Goal: Task Accomplishment & Management: Complete application form

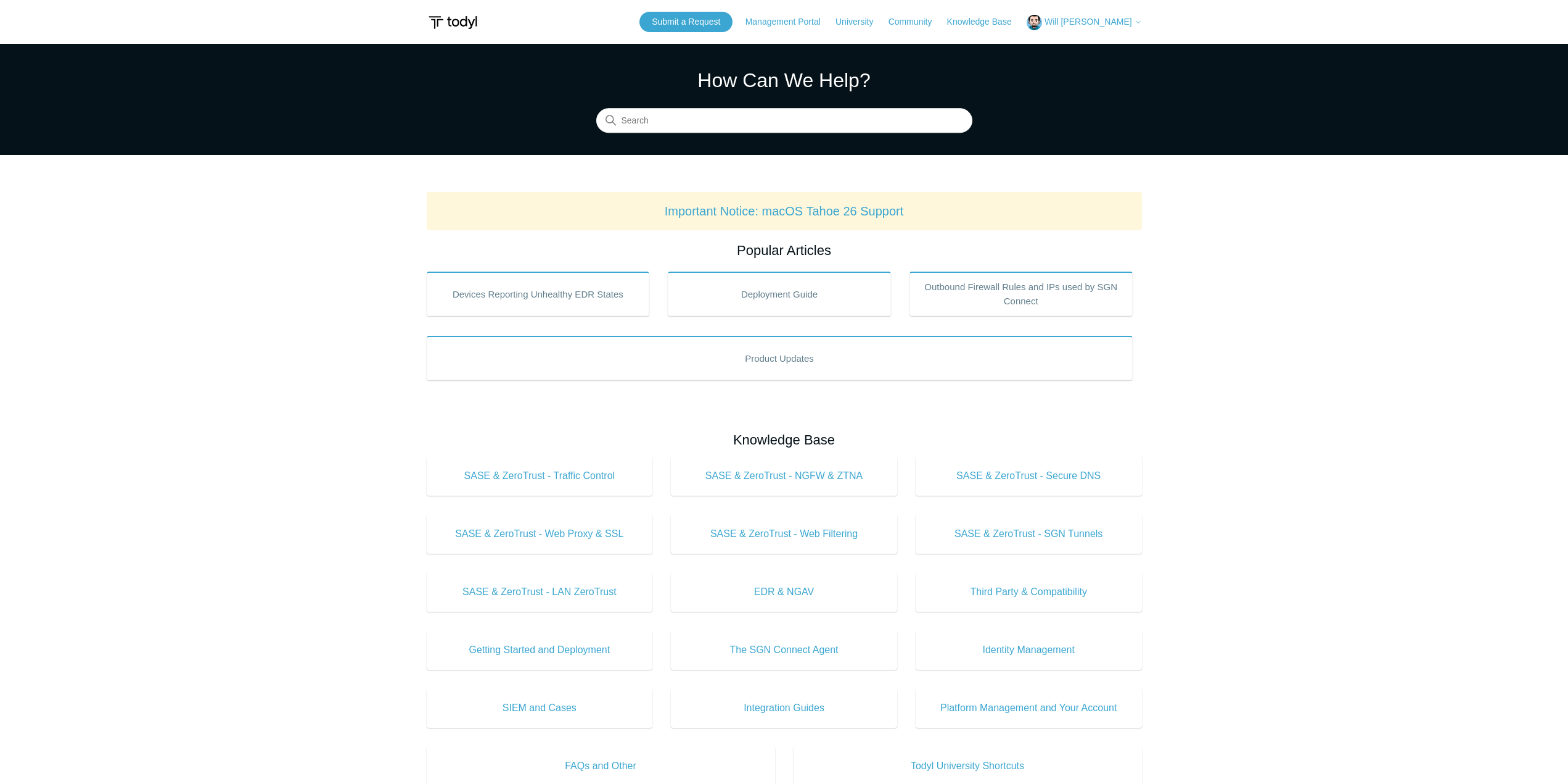
click at [1088, 25] on span "Will [PERSON_NAME]" at bounding box center [1089, 21] width 88 height 10
click at [1115, 45] on link "My Support Requests" at bounding box center [1088, 48] width 121 height 22
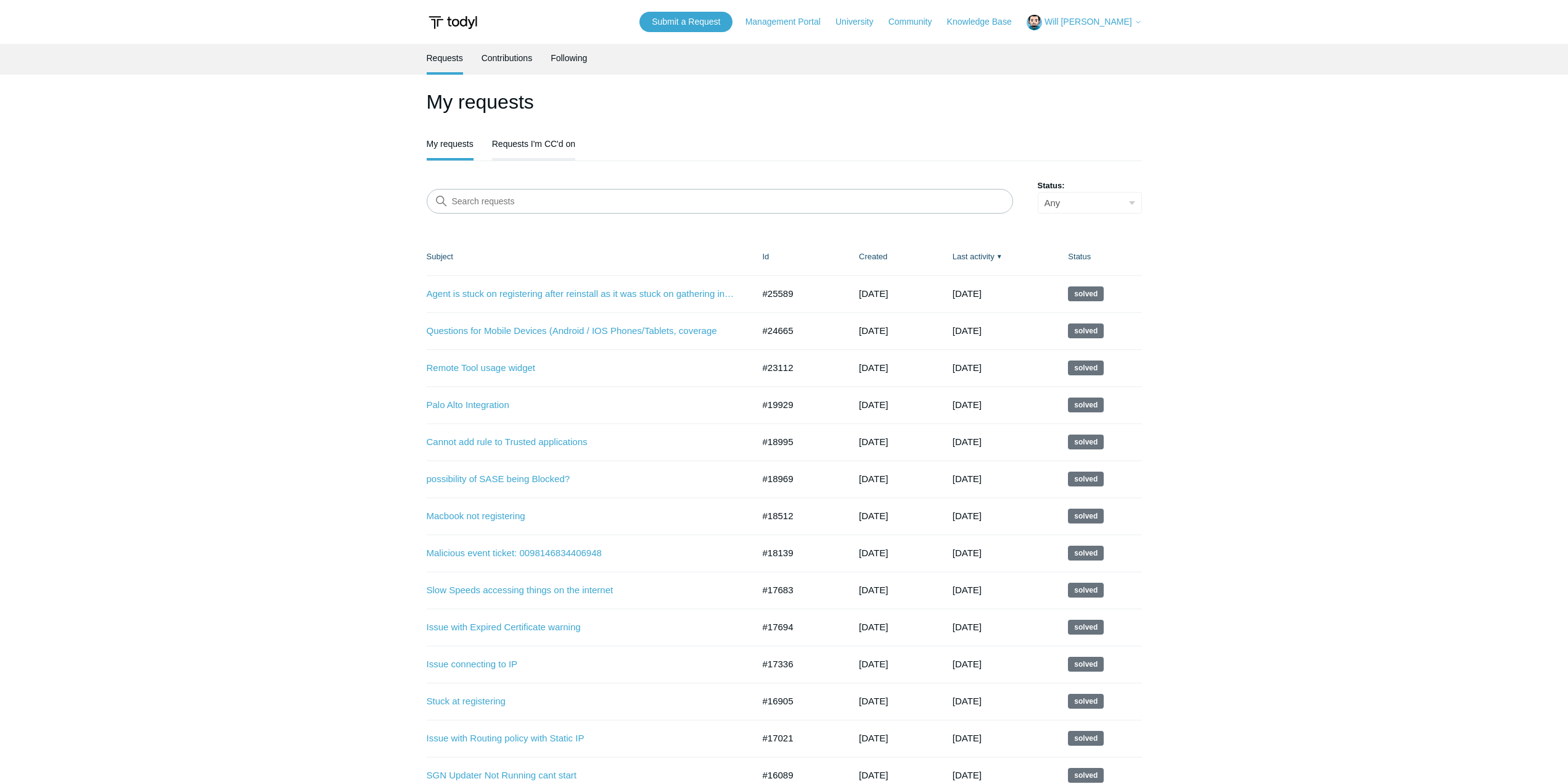
click at [526, 145] on link "Requests I'm CC'd on" at bounding box center [533, 142] width 83 height 26
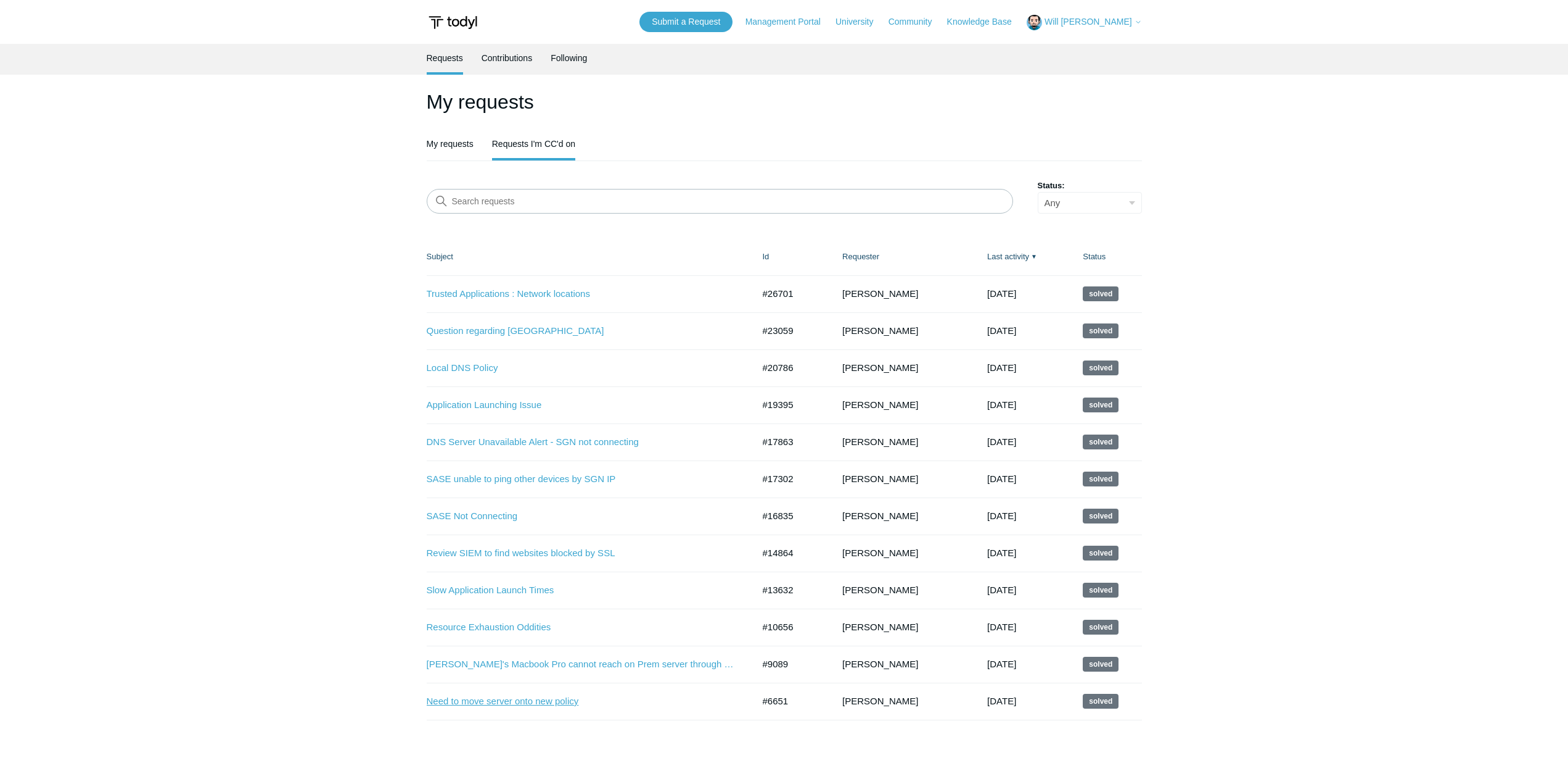
click at [560, 706] on link "Need to move server onto new policy" at bounding box center [581, 701] width 308 height 14
click at [555, 332] on link "Question regarding SGN Tunnel" at bounding box center [581, 330] width 308 height 14
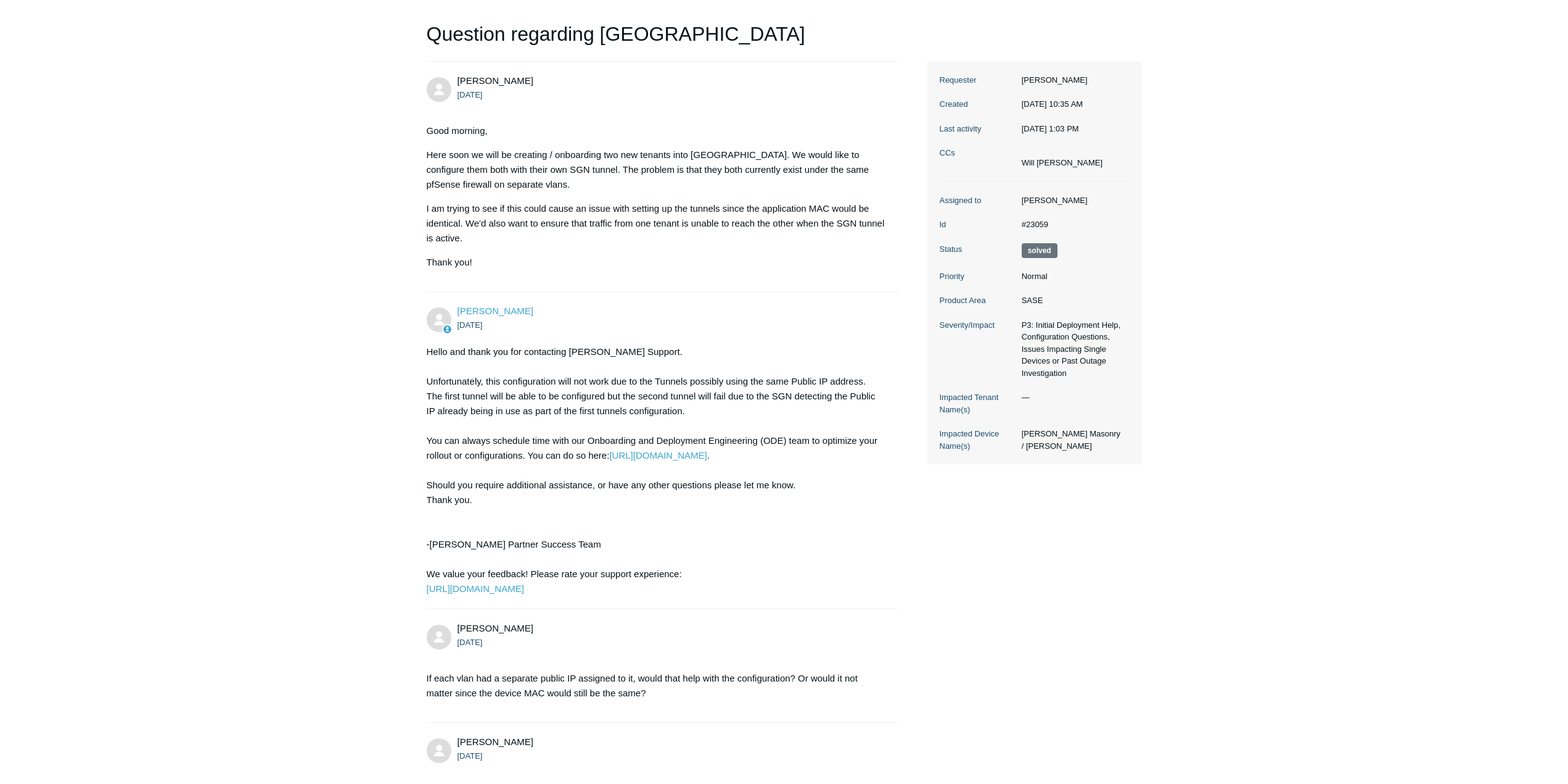
scroll to position [123, 0]
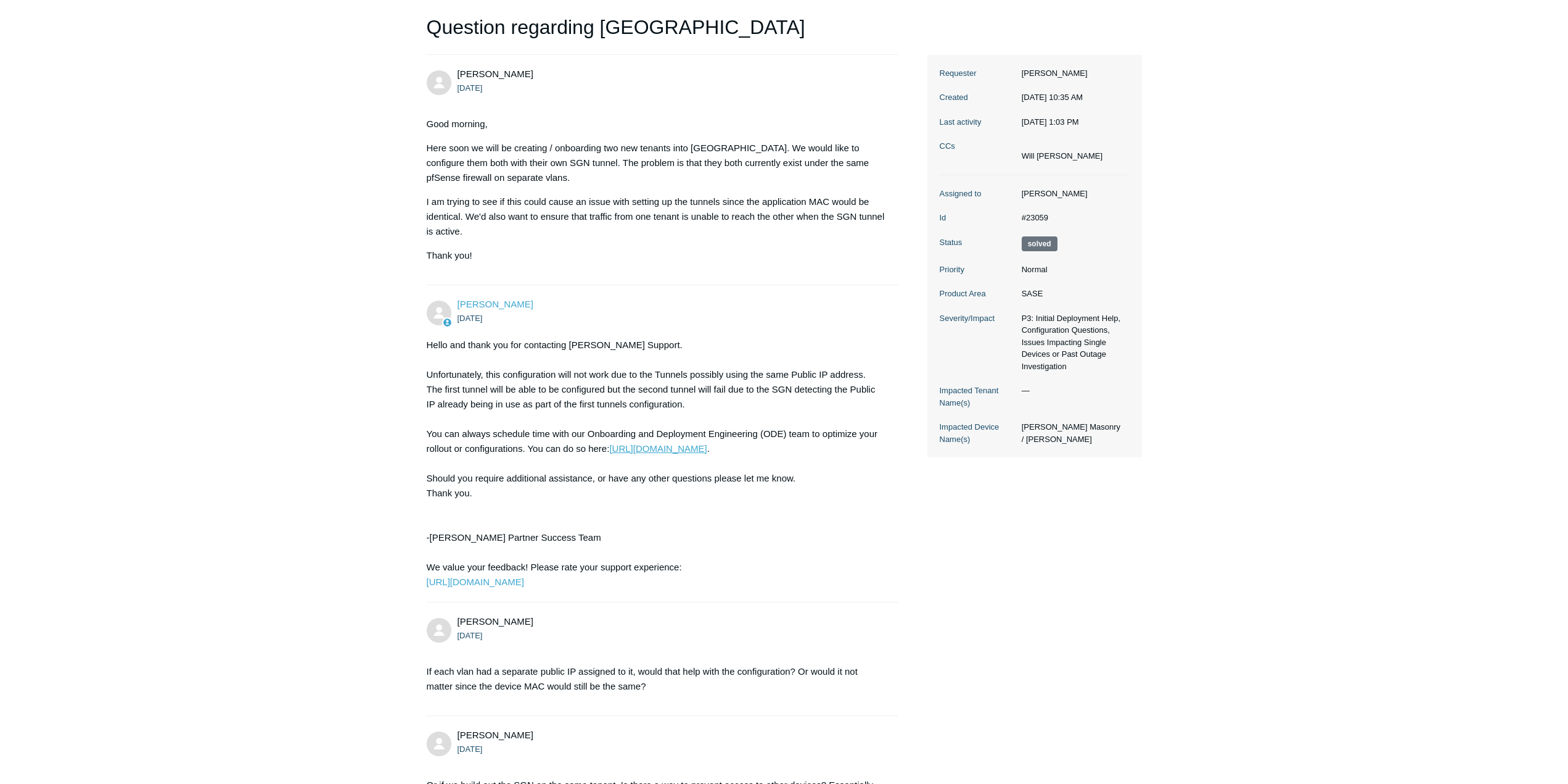
click at [678, 449] on link "https://www.todyl.com/ode" at bounding box center [658, 448] width 98 height 11
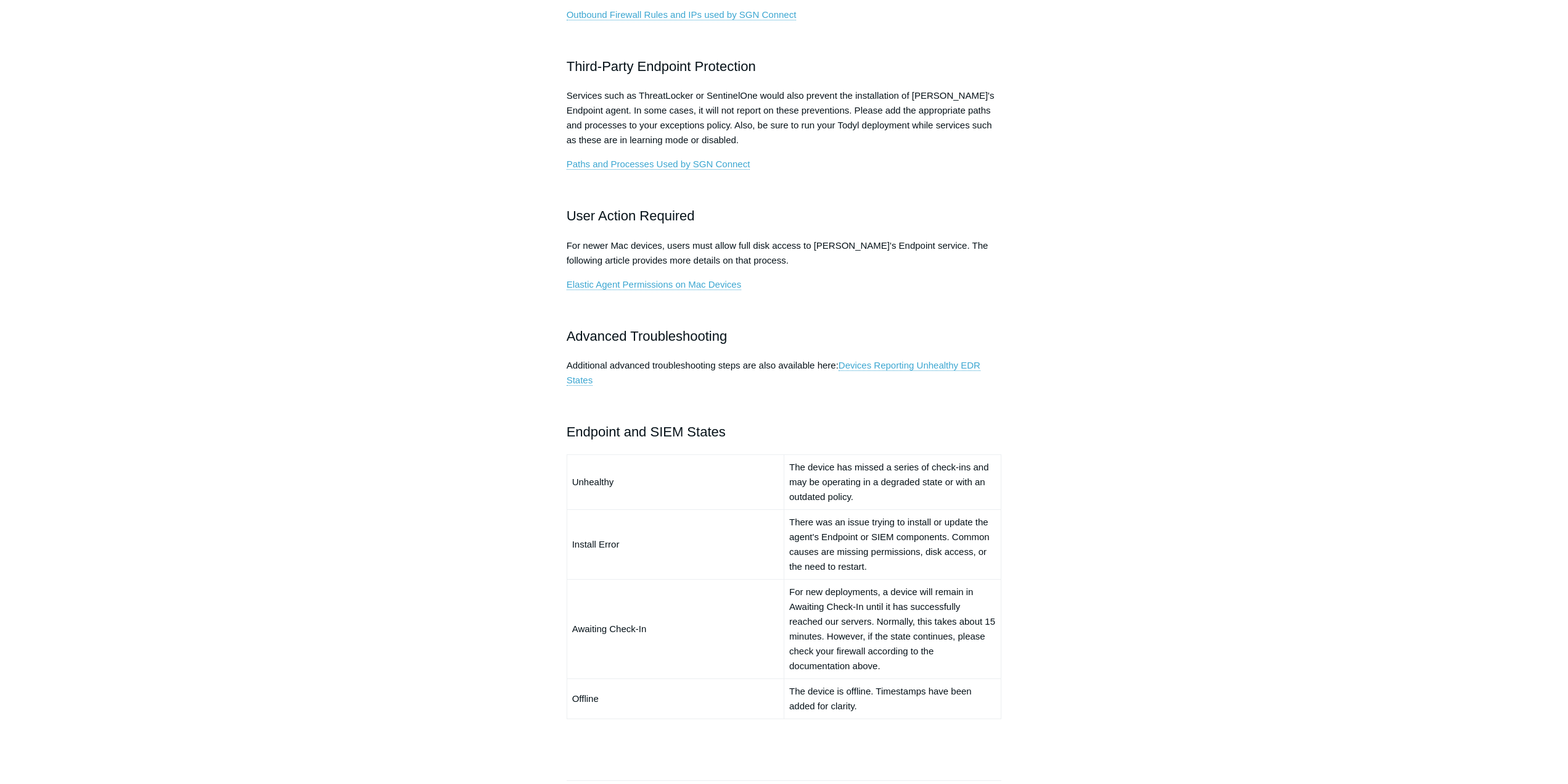
scroll to position [432, 0]
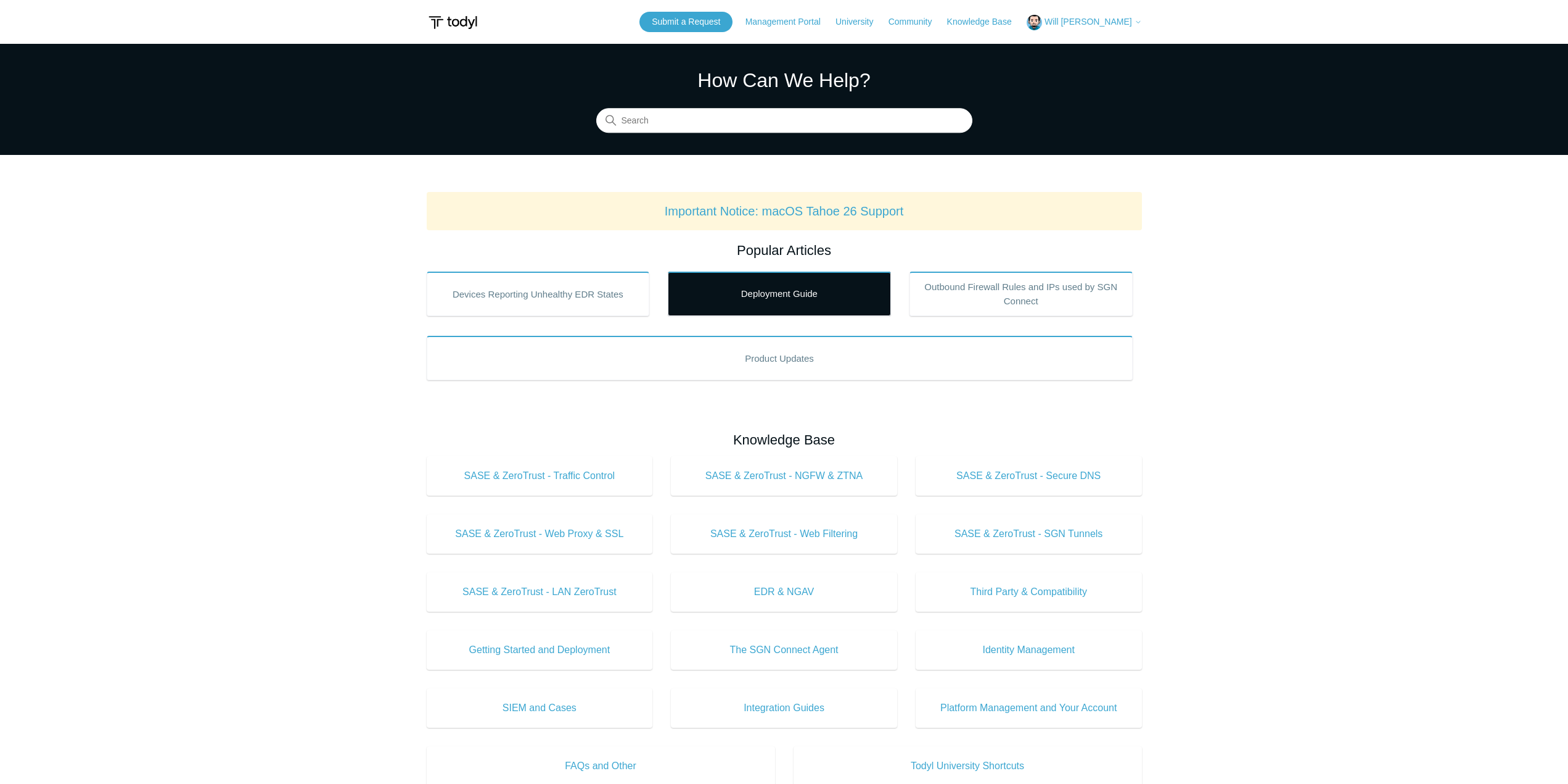
click at [773, 299] on link "Deployment Guide" at bounding box center [779, 294] width 223 height 44
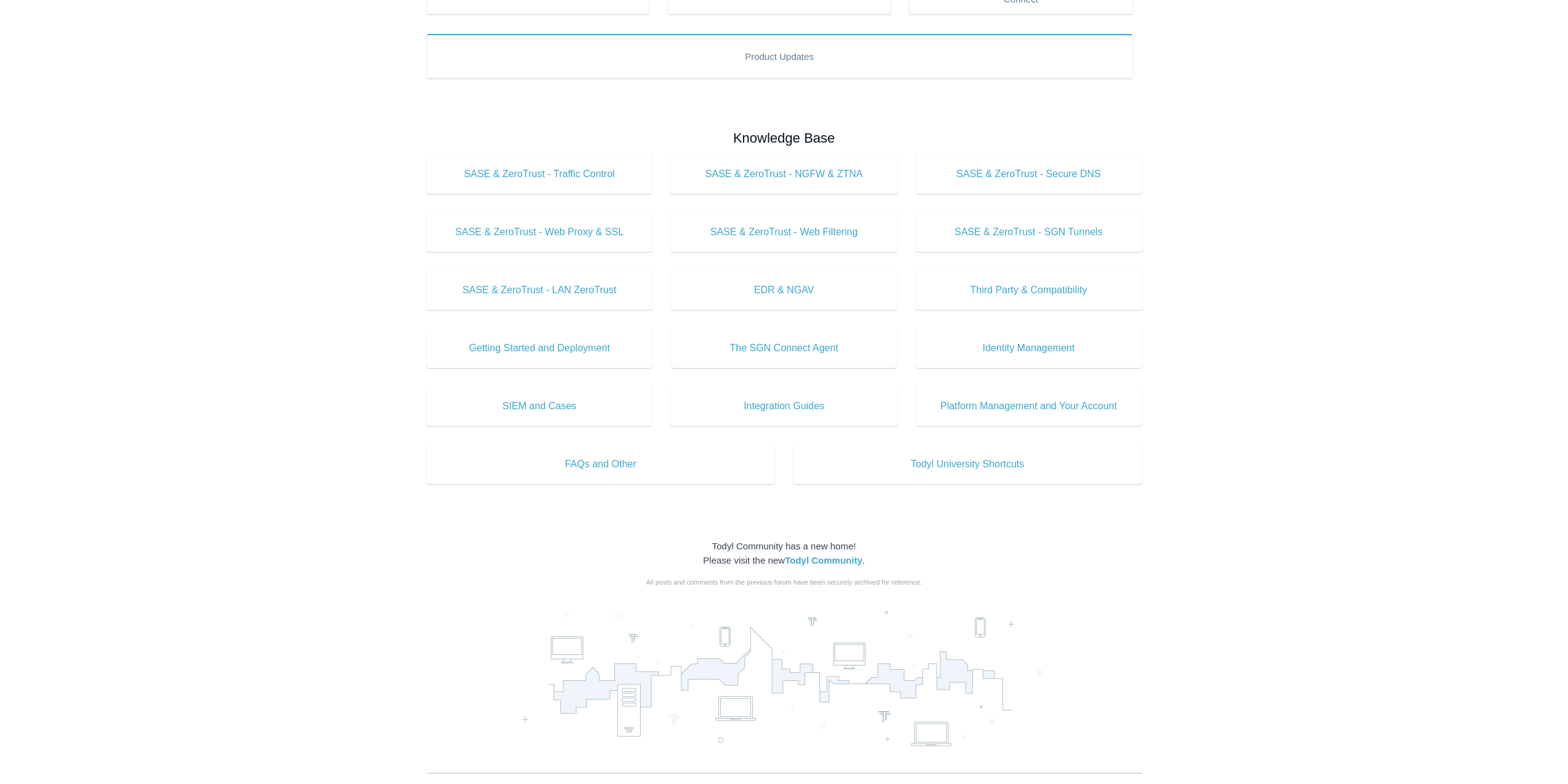
scroll to position [308, 0]
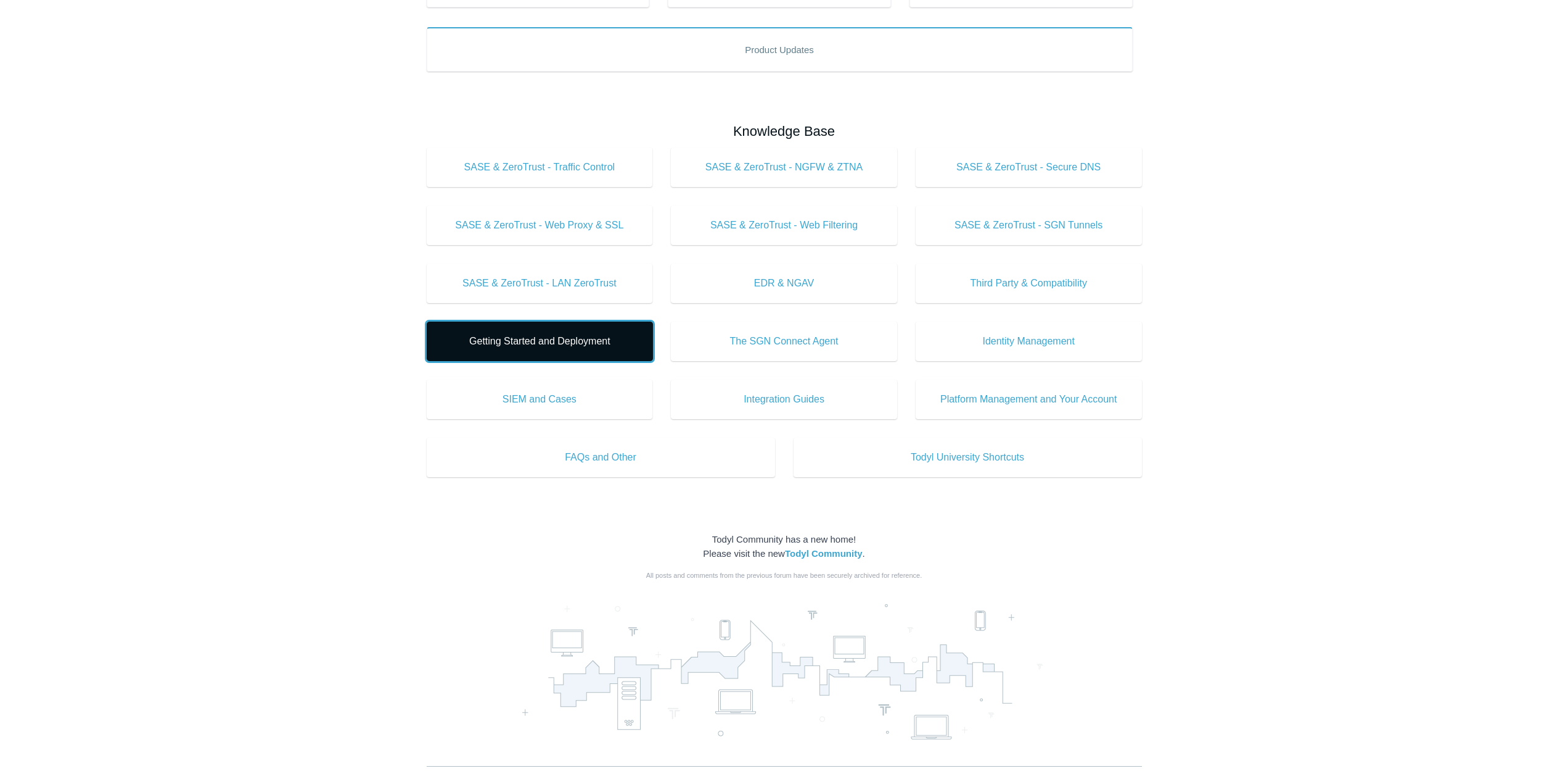
click at [539, 343] on span "Getting Started and Deployment" at bounding box center [540, 341] width 189 height 14
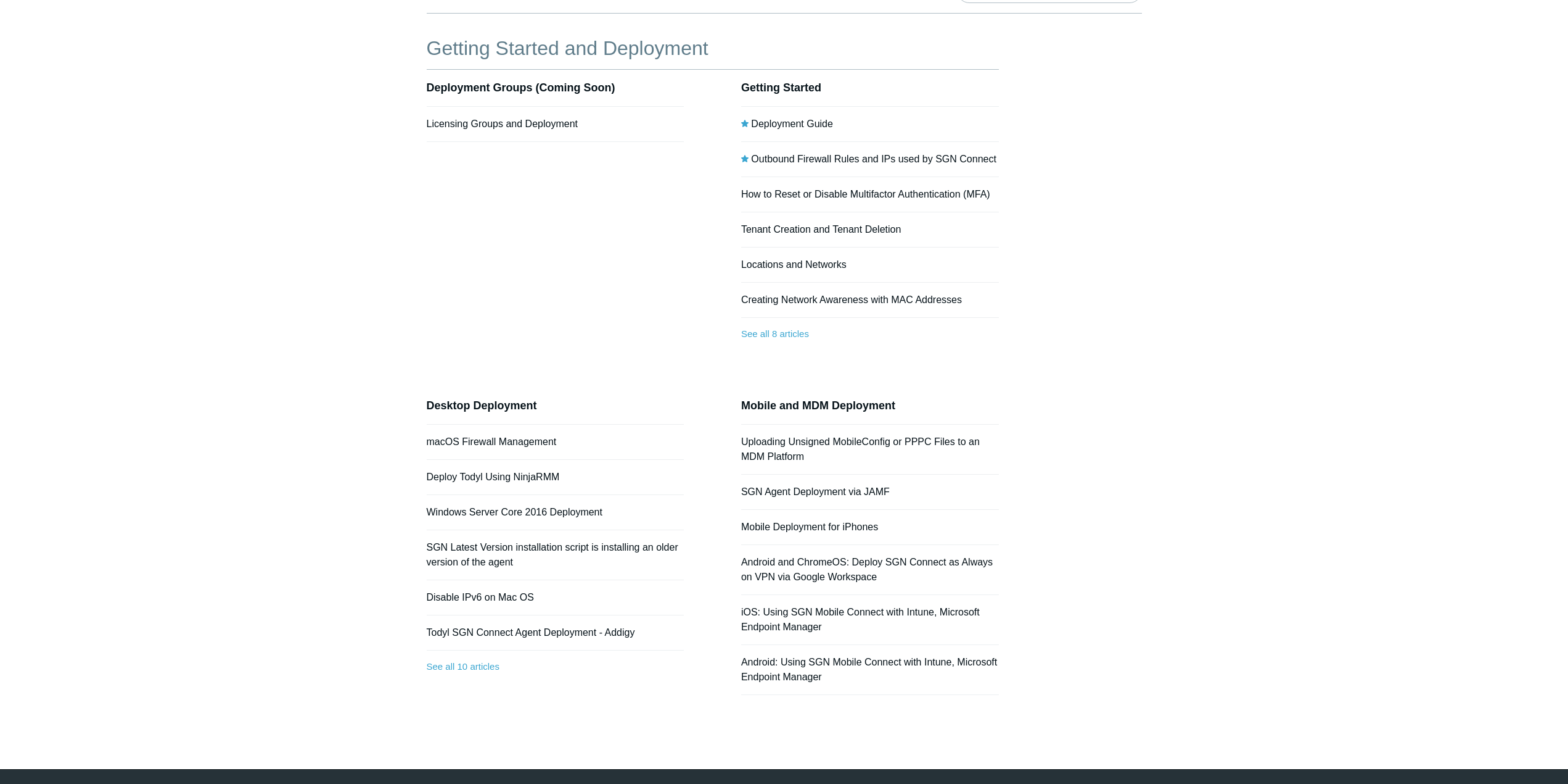
scroll to position [112, 0]
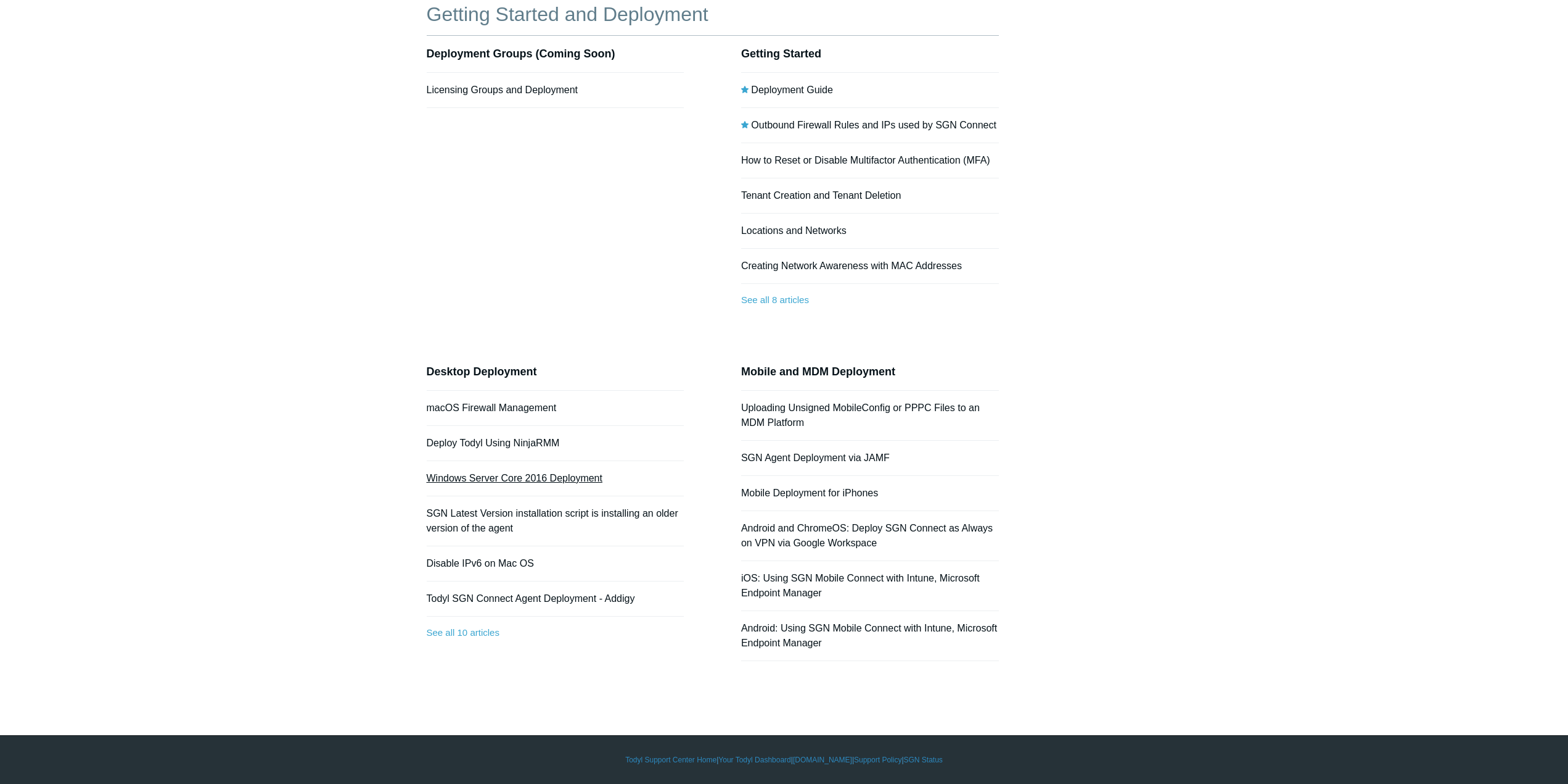
click at [502, 478] on link "Windows Server Core 2016 Deployment" at bounding box center [515, 478] width 176 height 11
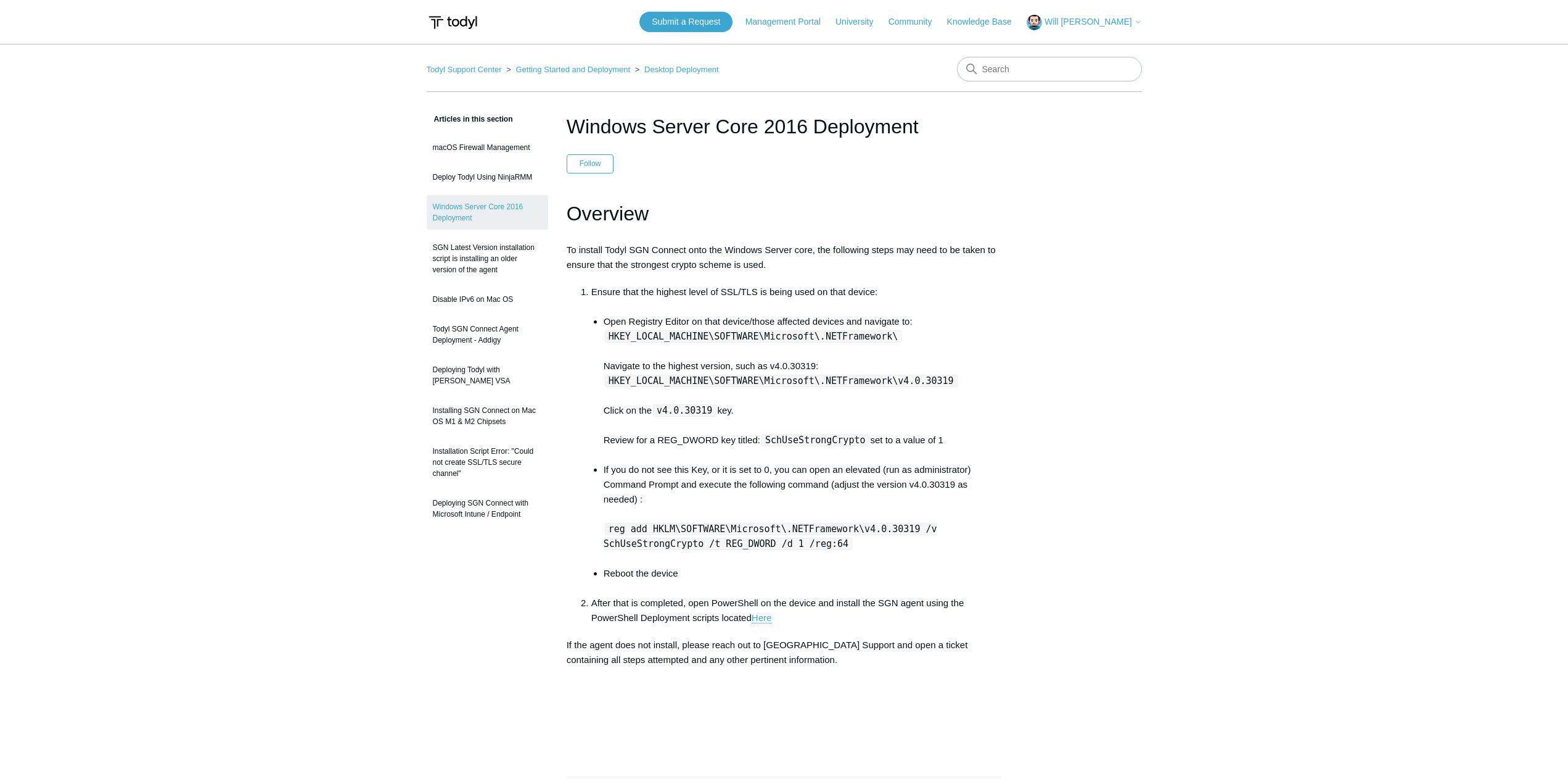
click at [1006, 502] on article "Windows Server Core 2016 Deployment Follow Not yet followed by anyone Overview …" at bounding box center [784, 629] width 473 height 1035
click at [1029, 67] on input "Search" at bounding box center [1049, 69] width 185 height 25
type input "server 2019"
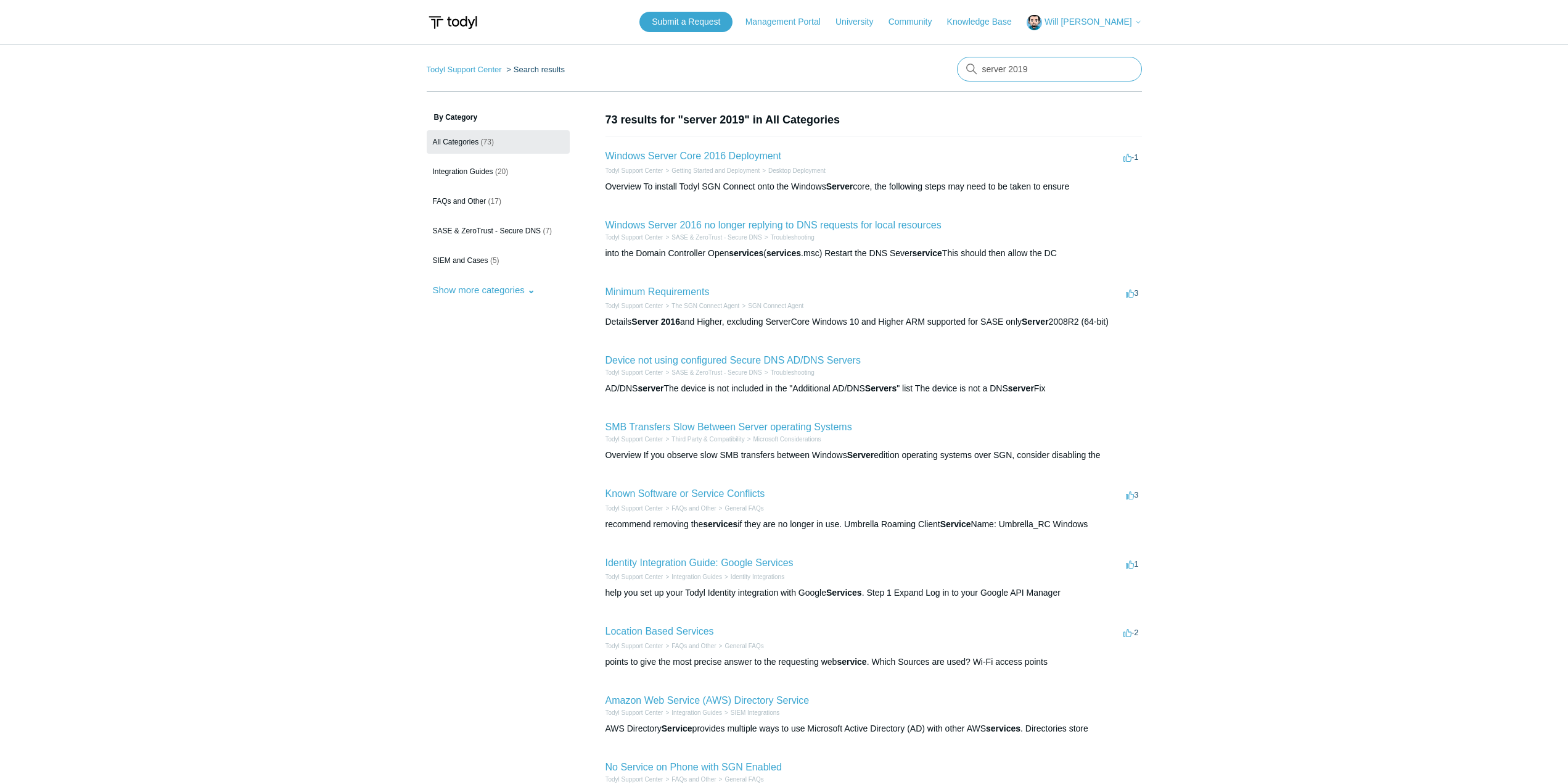
click at [1003, 67] on input "server 2019" at bounding box center [1049, 69] width 185 height 25
type input "server deployment"
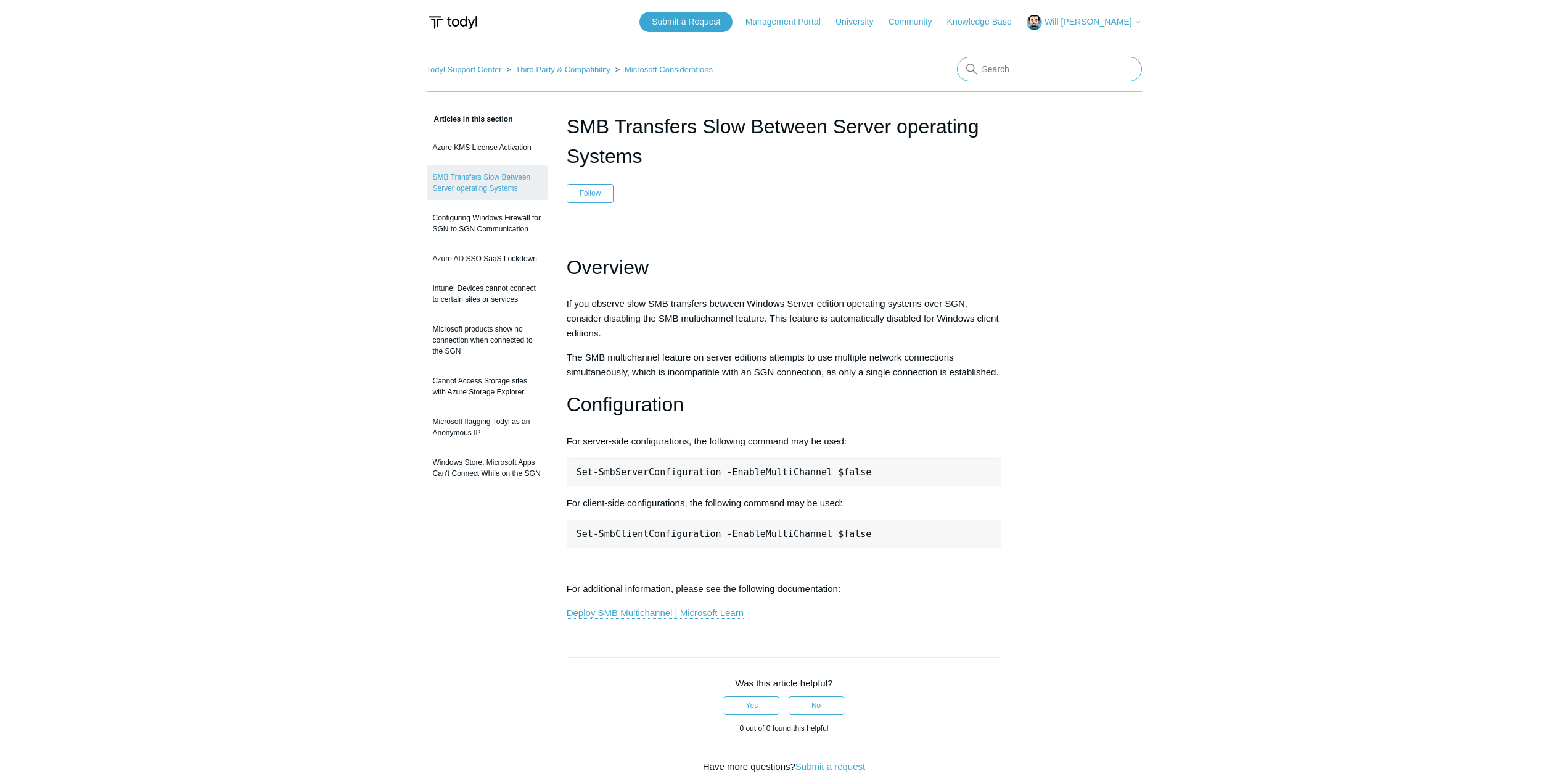
click at [991, 64] on input "Search" at bounding box center [1049, 69] width 185 height 25
type input "paused by administrator"
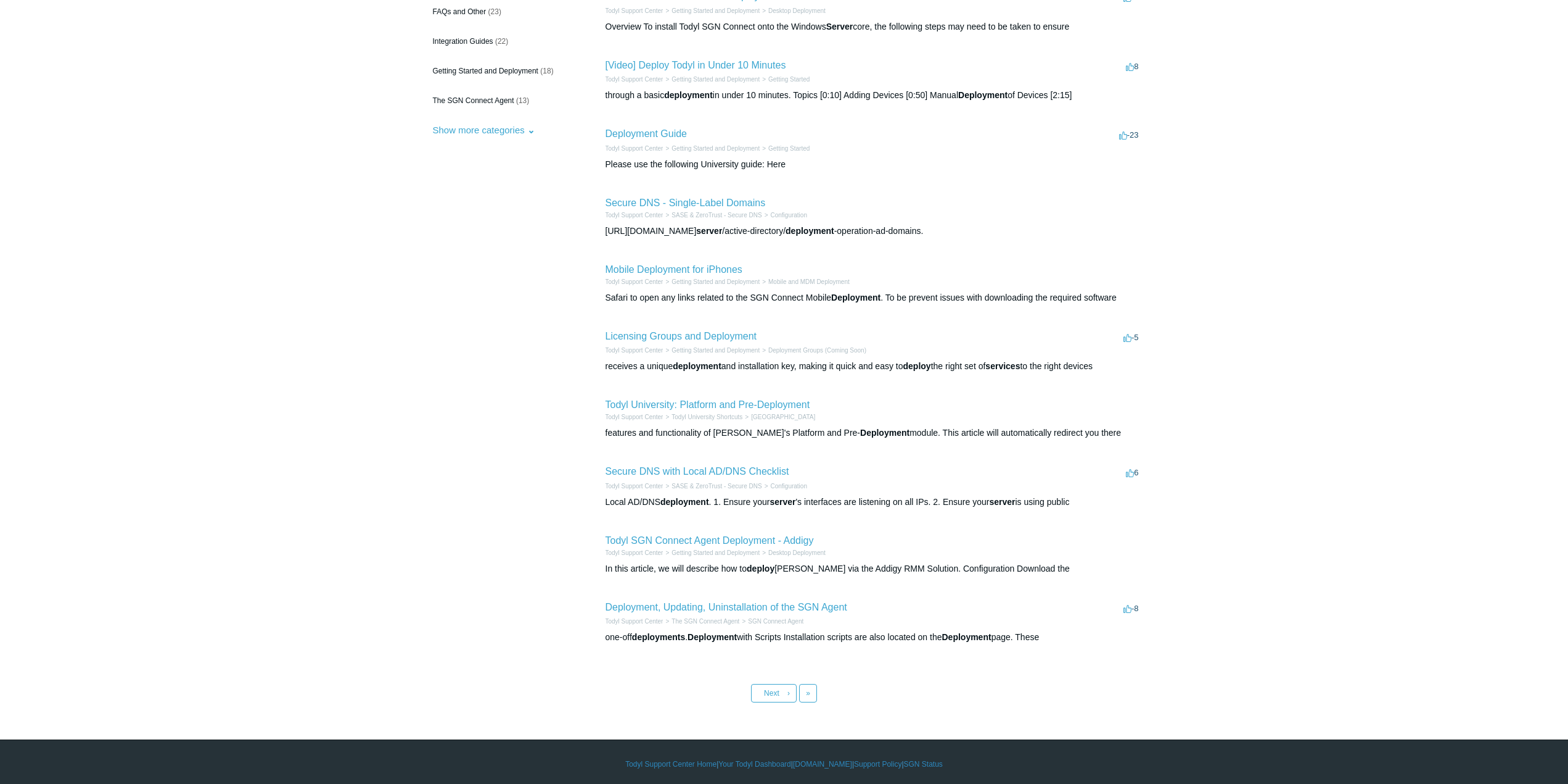
scroll to position [164, 0]
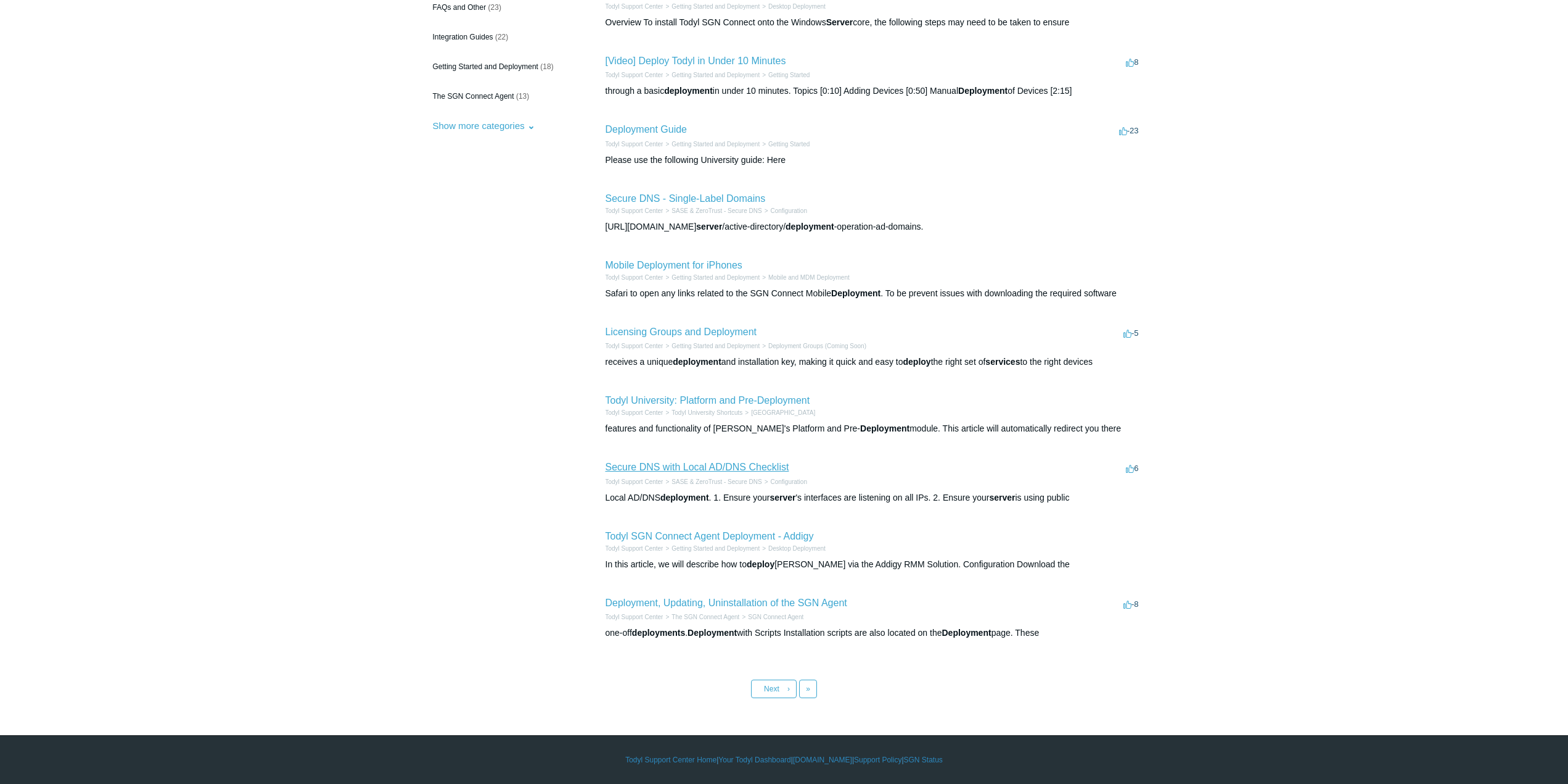
click at [681, 465] on link "Secure DNS with Local AD/DNS Checklist" at bounding box center [697, 466] width 184 height 11
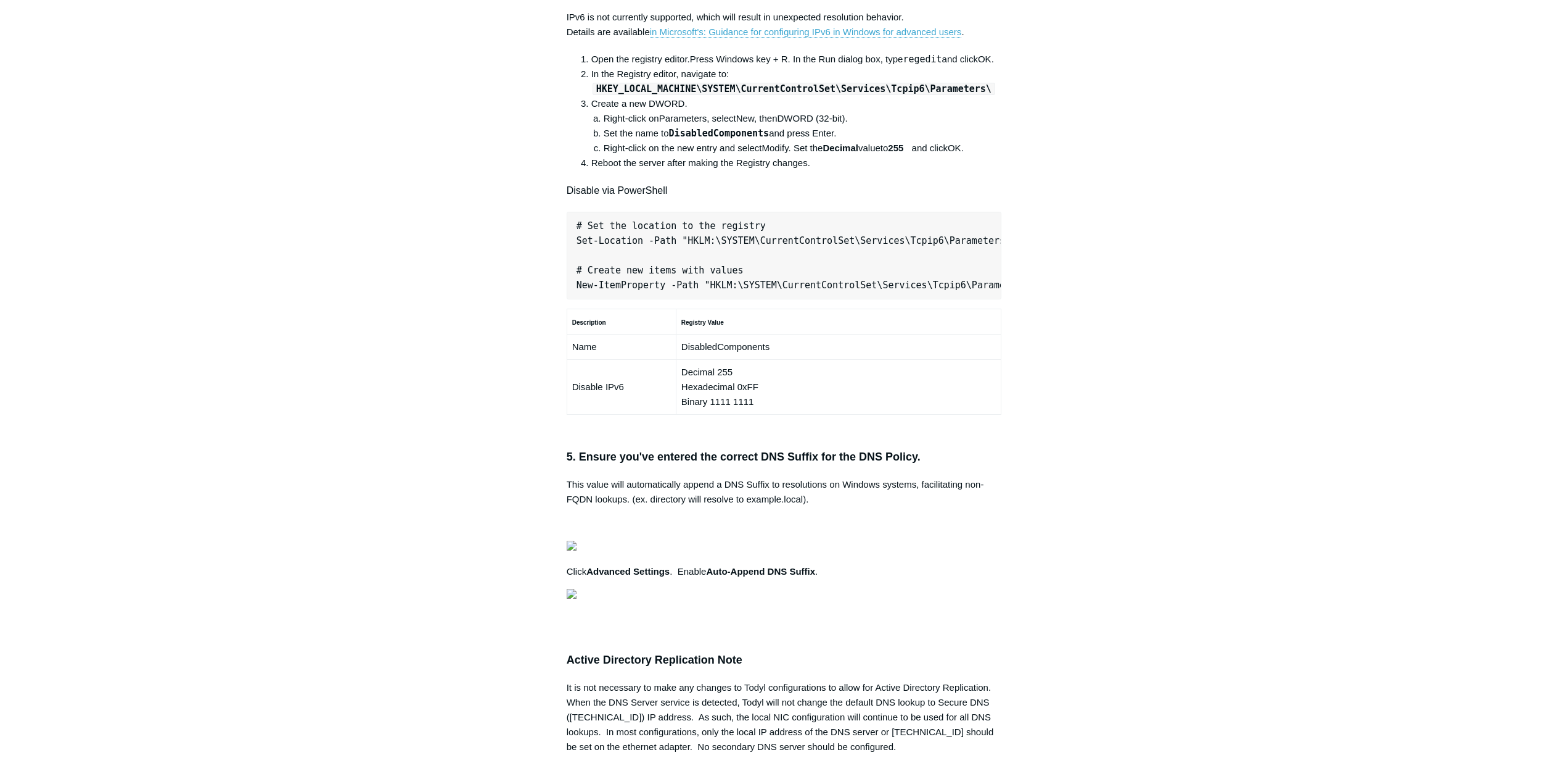
scroll to position [741, 0]
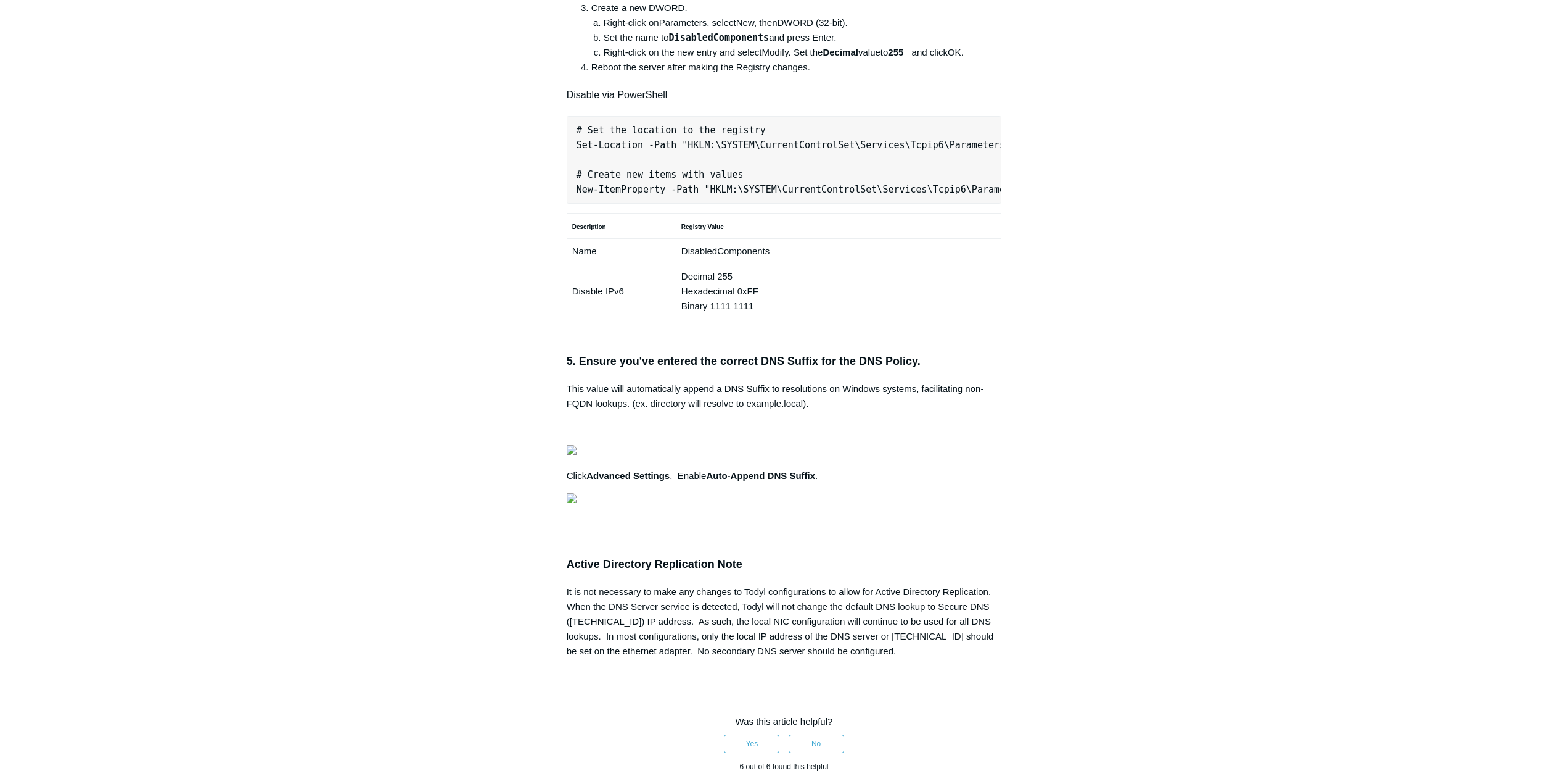
copy pre "New-NetFirewallRule -DisplayName "Todyl SGN Network" -Direction Inbound -Progra…"
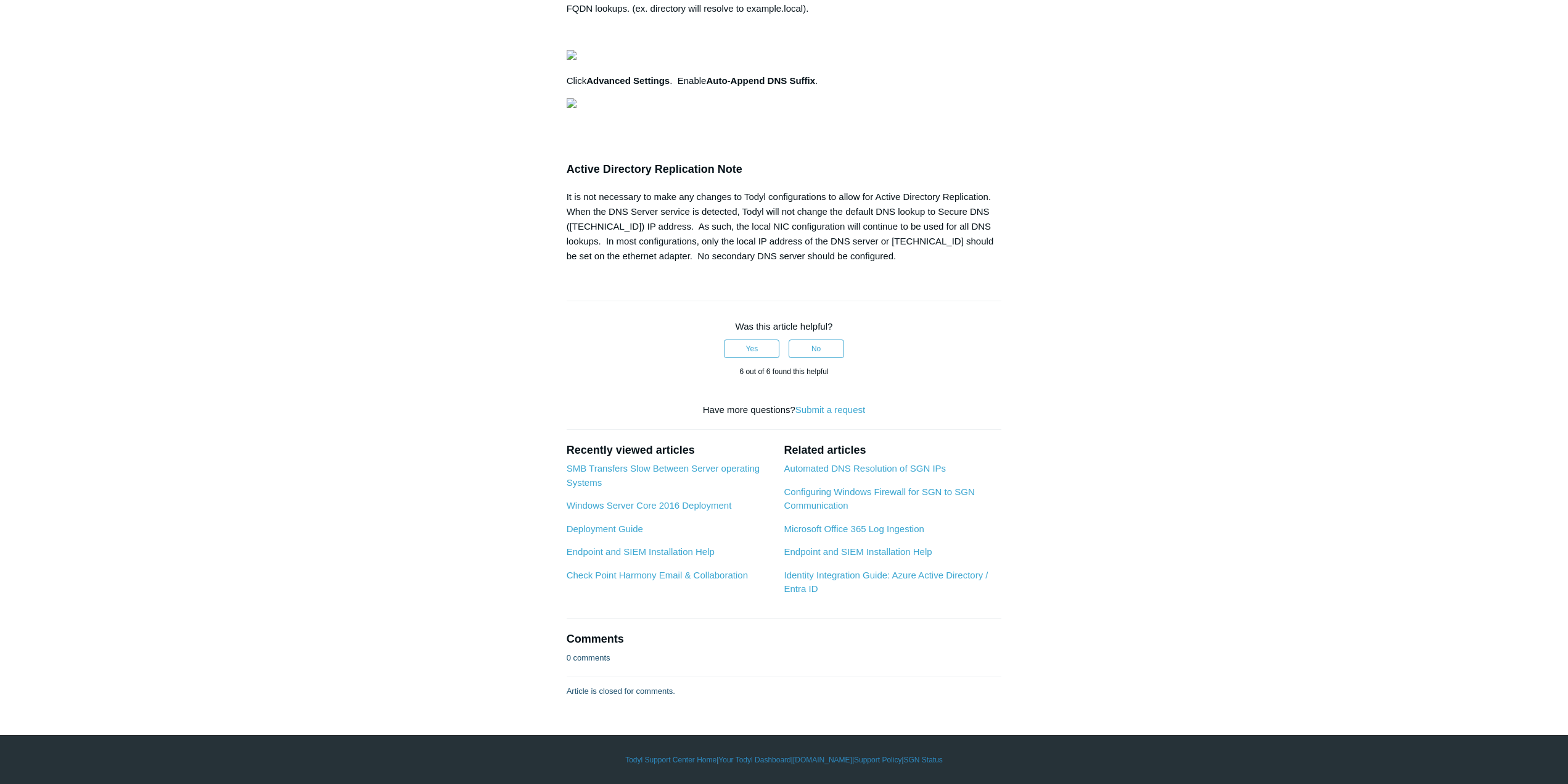
scroll to position [0, 388]
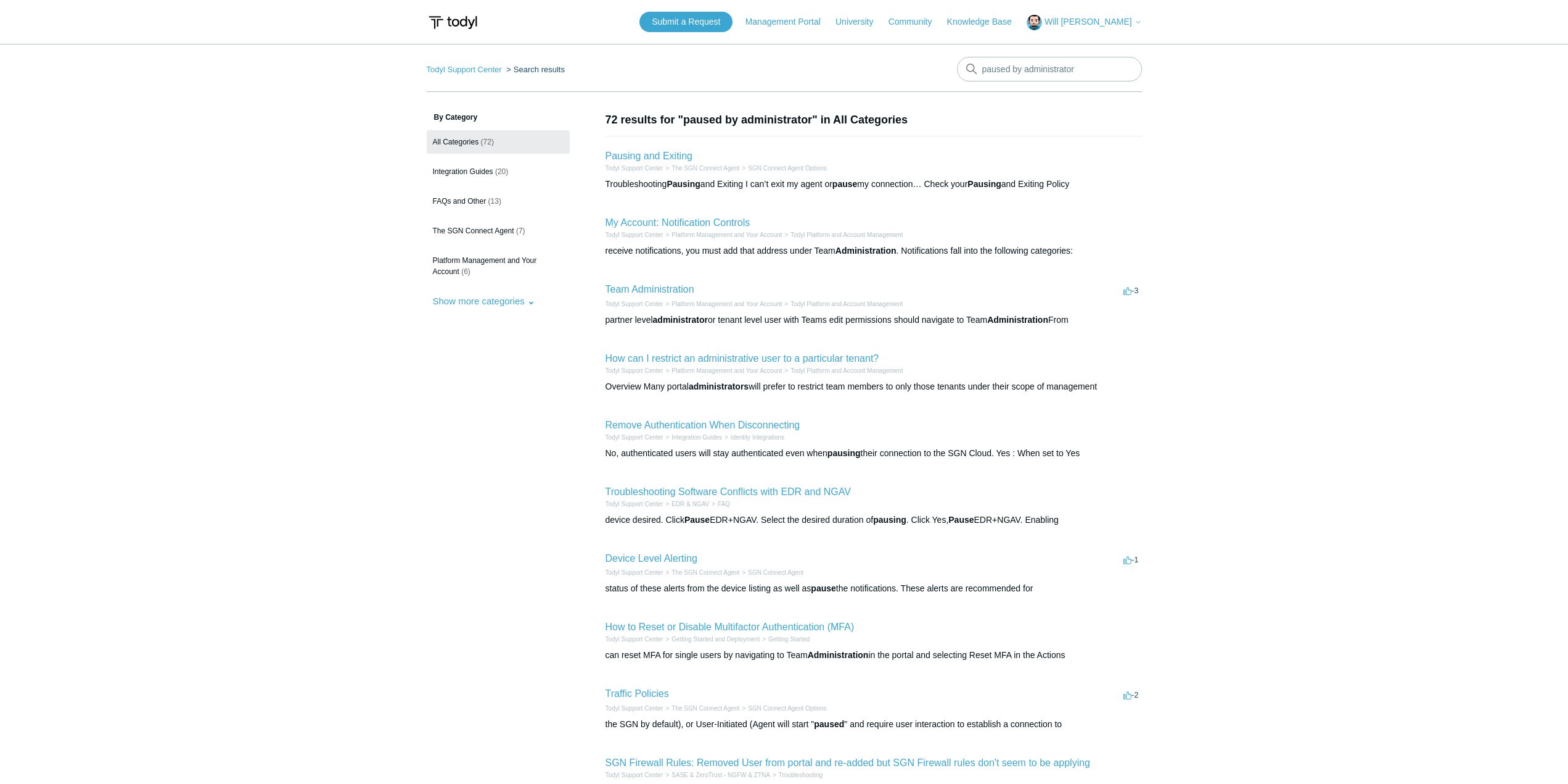
click at [1119, 16] on span "Will [PERSON_NAME]" at bounding box center [1089, 21] width 88 height 10
click at [1110, 51] on link "My Support Requests" at bounding box center [1088, 48] width 121 height 22
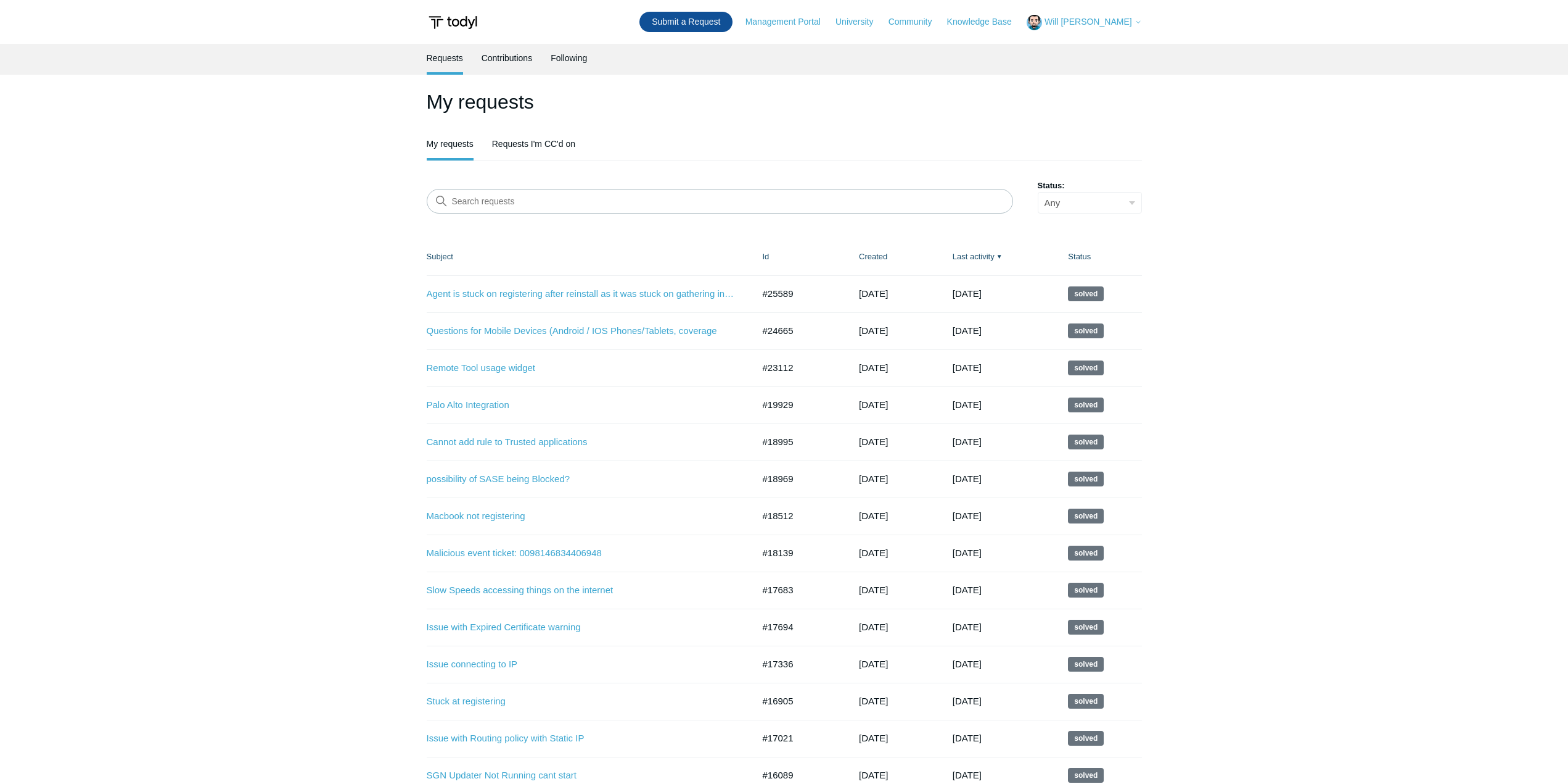
click at [722, 23] on link "Submit a Request" at bounding box center [686, 21] width 93 height 20
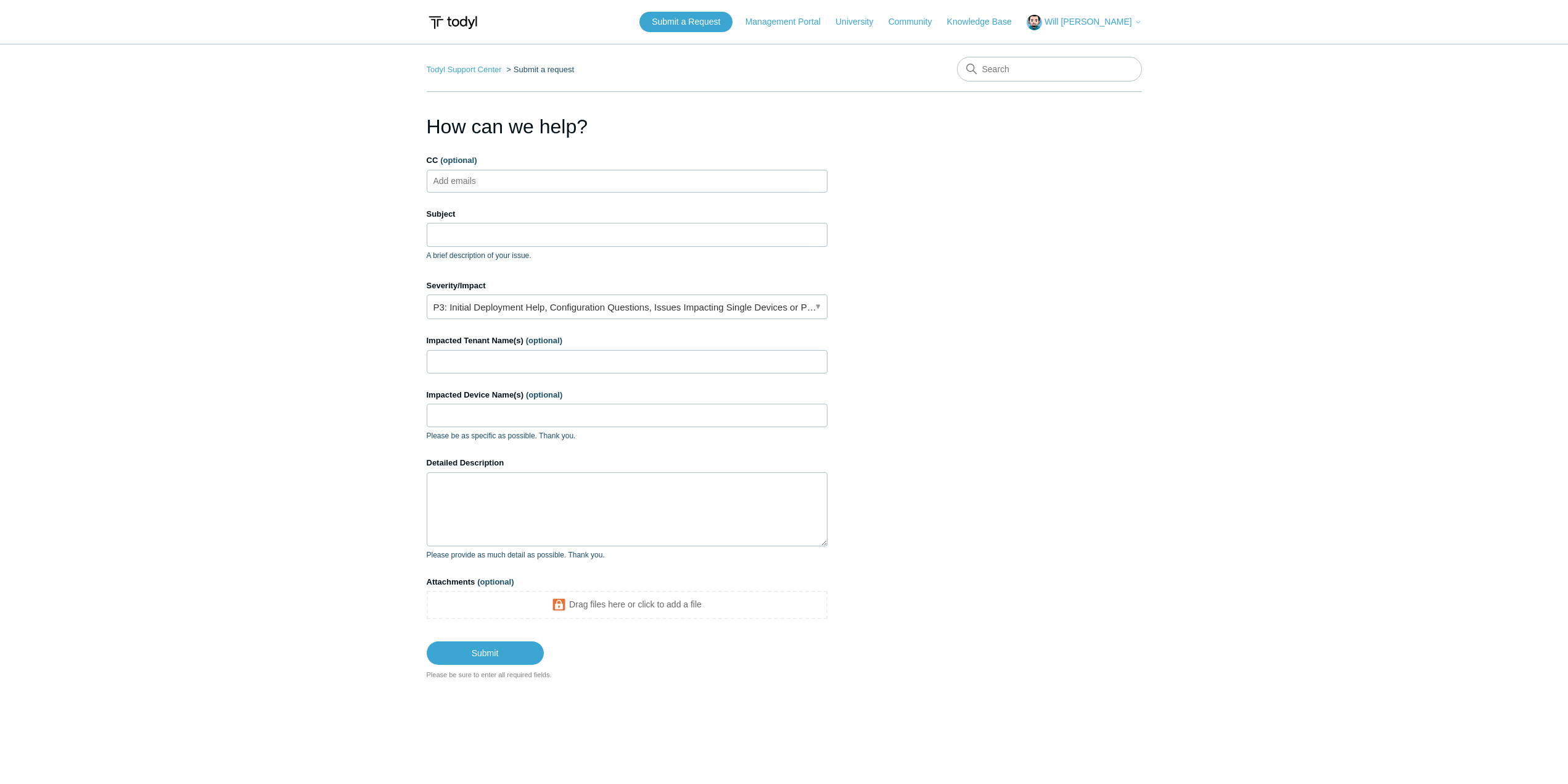
click at [502, 174] on input "CC (optional)" at bounding box center [465, 180] width 74 height 18
click at [485, 235] on input "Subject" at bounding box center [627, 235] width 401 height 23
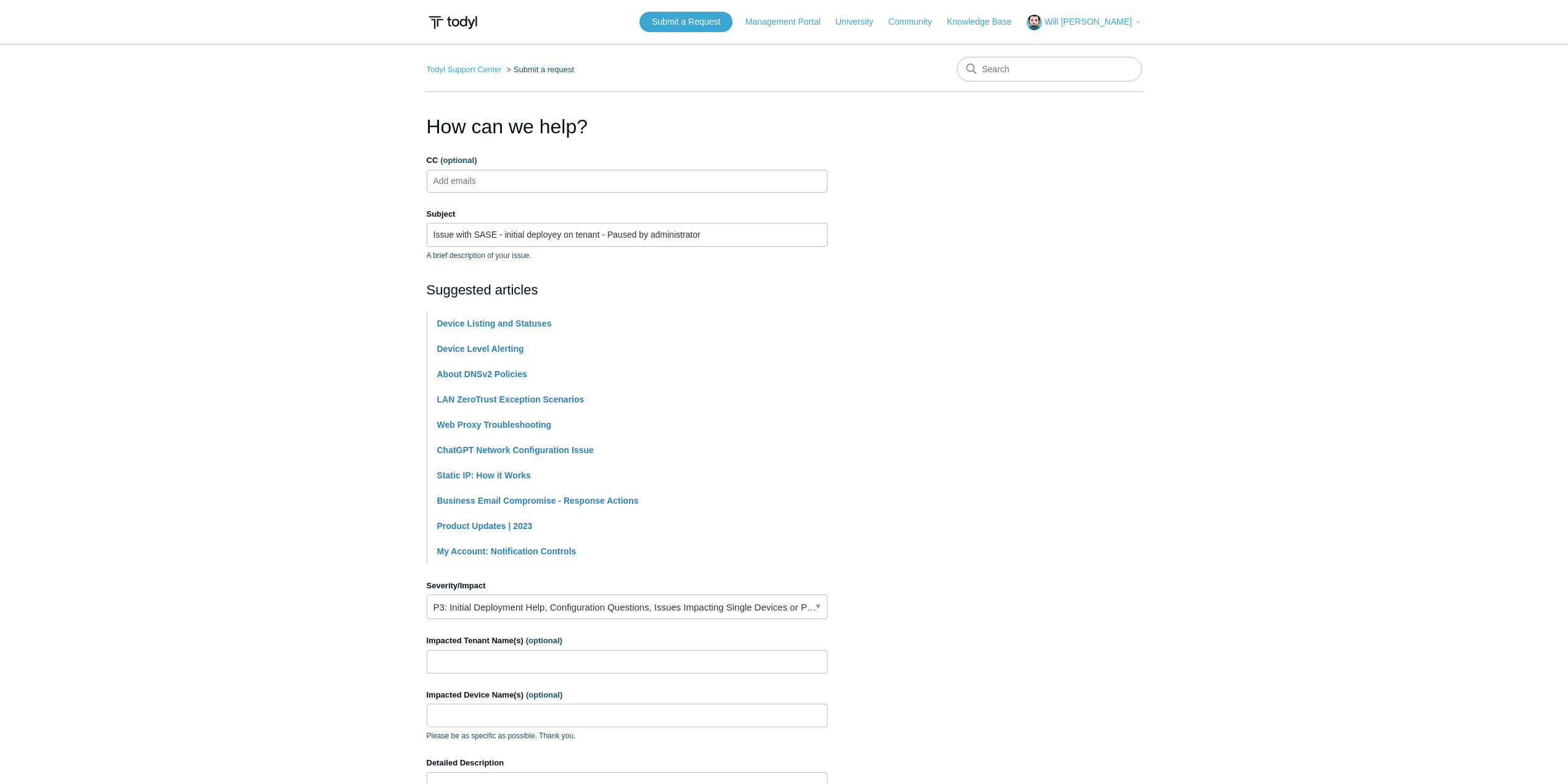
click at [306, 264] on main "Todyl Support Center Submit a request How can we help? CC (optional) Add emails…" at bounding box center [784, 512] width 1568 height 936
click at [548, 238] on input "Issue with SASE - initial deployey on tenant - Paused by administrator" at bounding box center [627, 235] width 401 height 23
click at [553, 235] on input "Issue with SASE - initial deployey on tenant - Paused by administrator" at bounding box center [627, 235] width 401 height 23
type input "Issue with SASE - initial deployment on tenant - Paused by administrator"
click at [185, 447] on main "Todyl Support Center Submit a request How can we help? CC (optional) Add emails…" at bounding box center [784, 512] width 1568 height 936
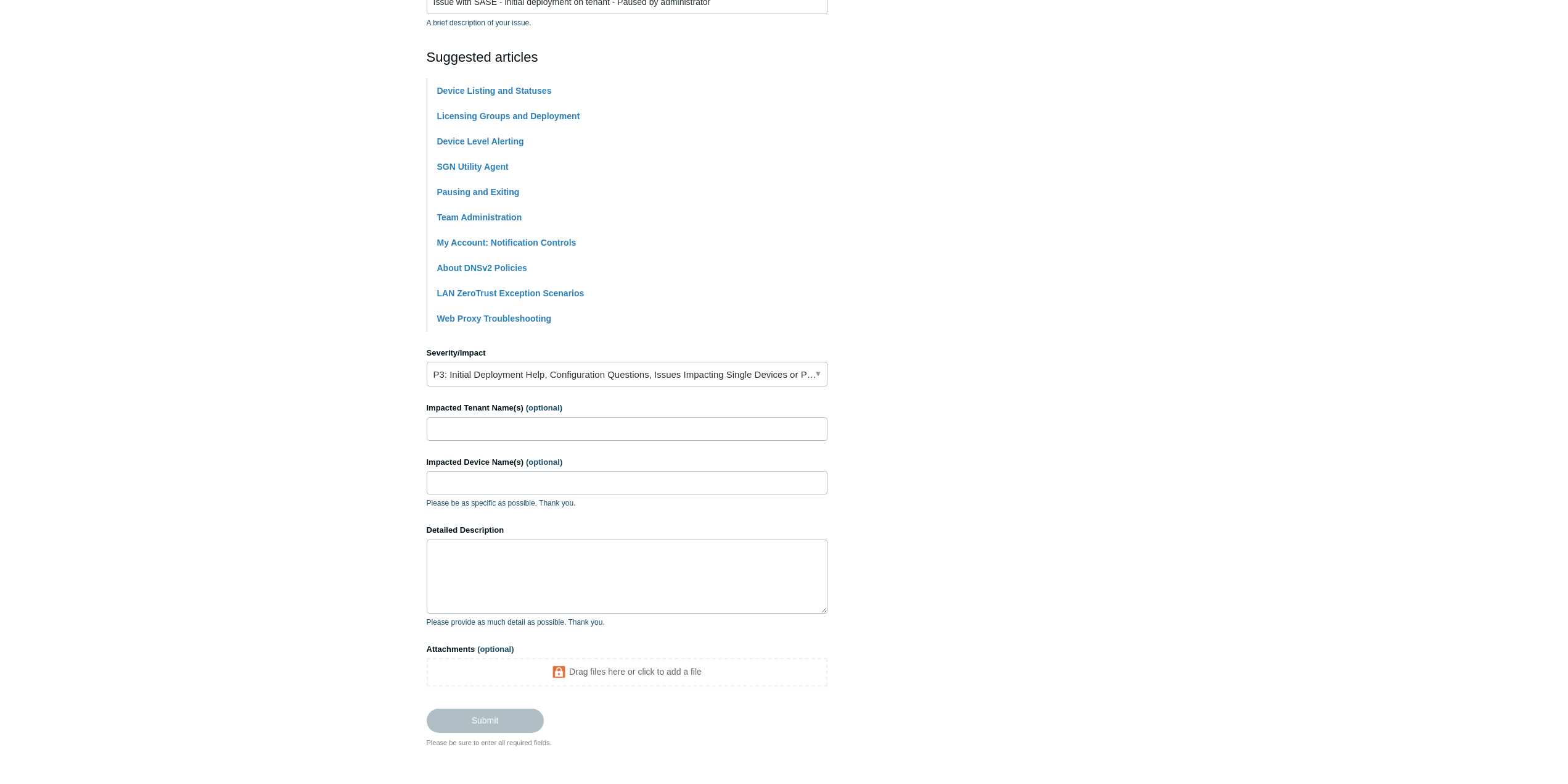
scroll to position [247, 0]
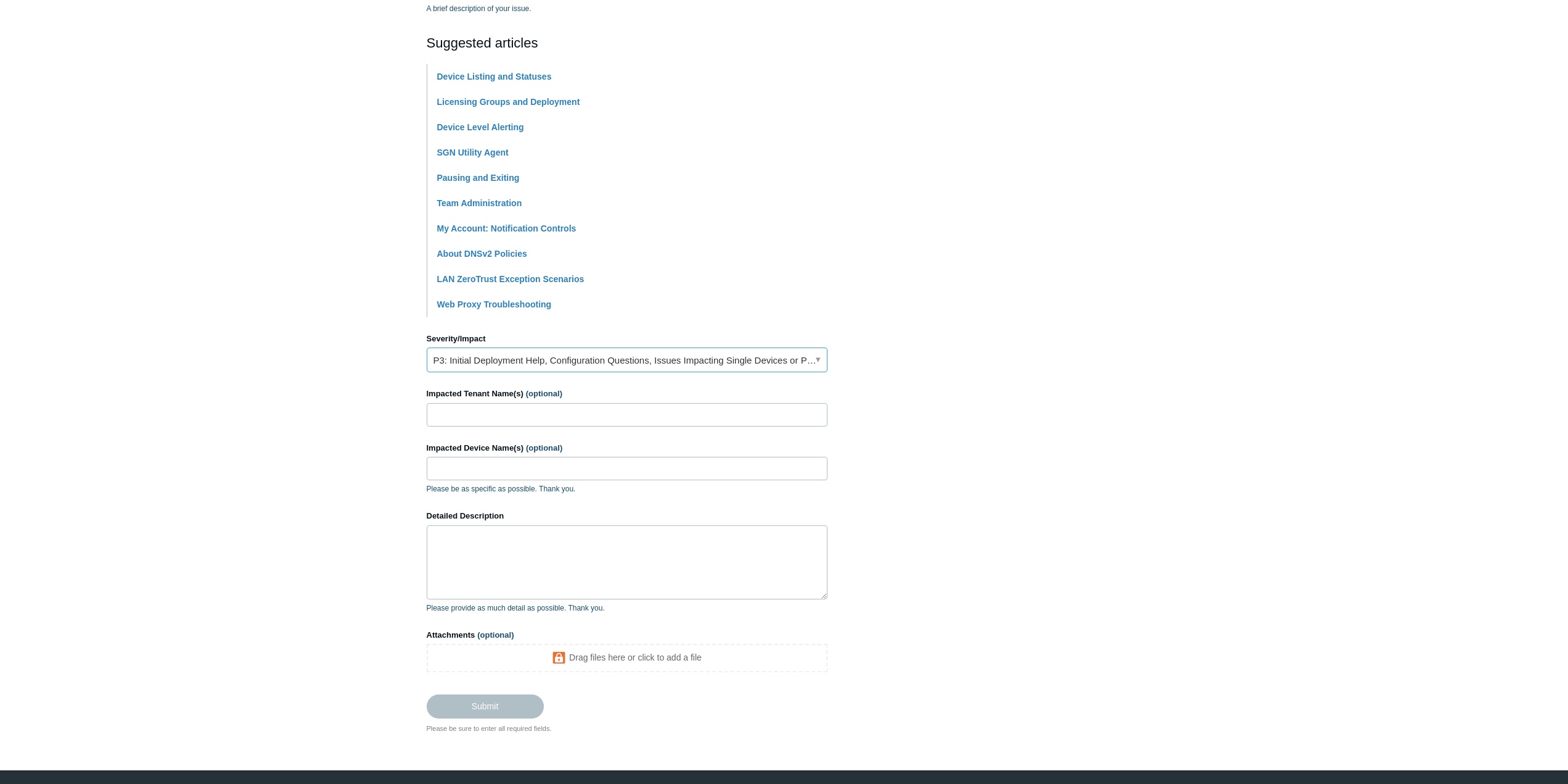
click at [521, 362] on link "P3: Initial Deployment Help, Configuration Questions, Issues Impacting Single D…" at bounding box center [627, 360] width 401 height 25
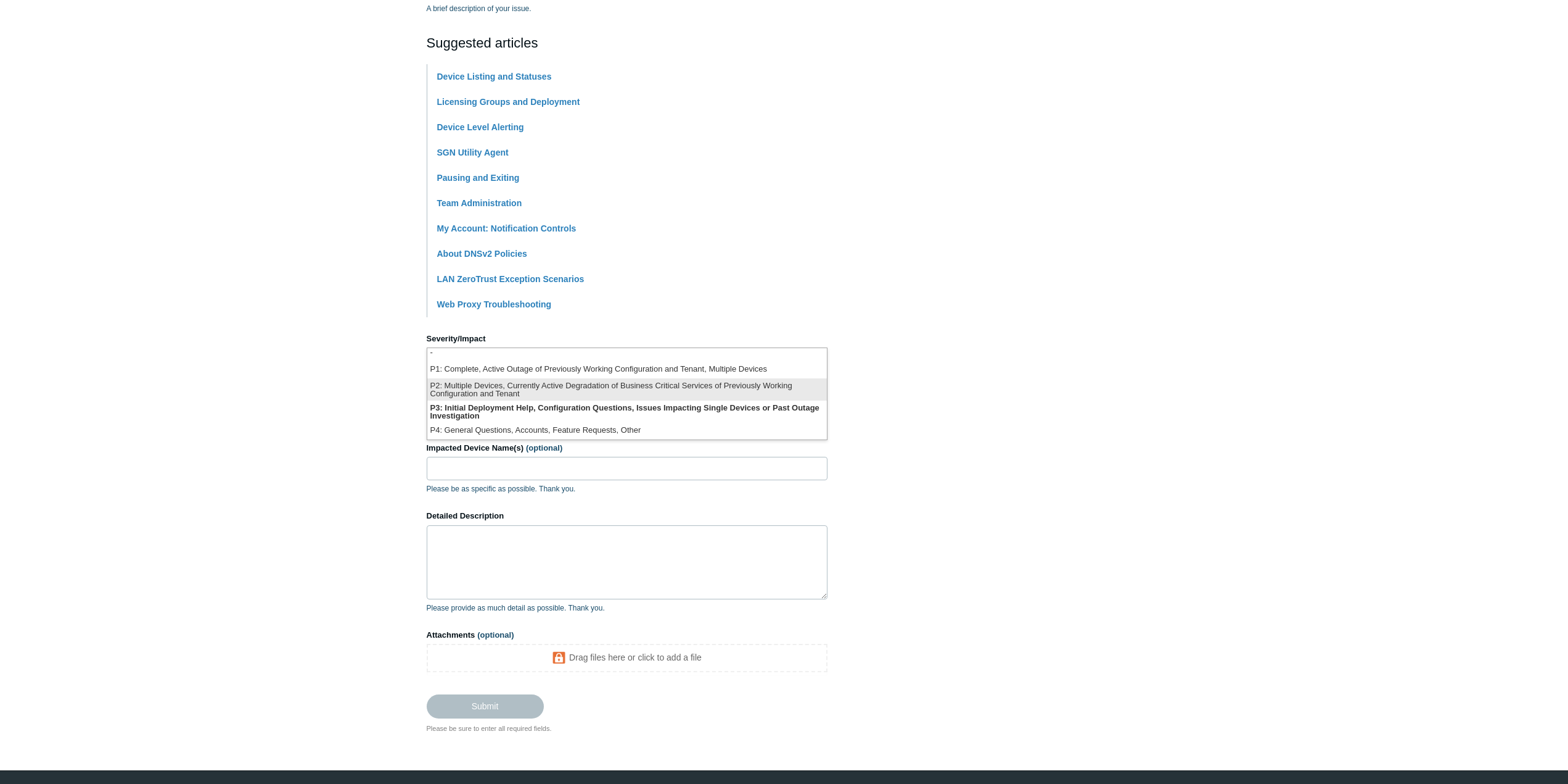
scroll to position [0, 0]
click at [519, 375] on li "P1: Complete, Active Outage of Previously Working Configuration and Tenant, Mul…" at bounding box center [628, 372] width 400 height 16
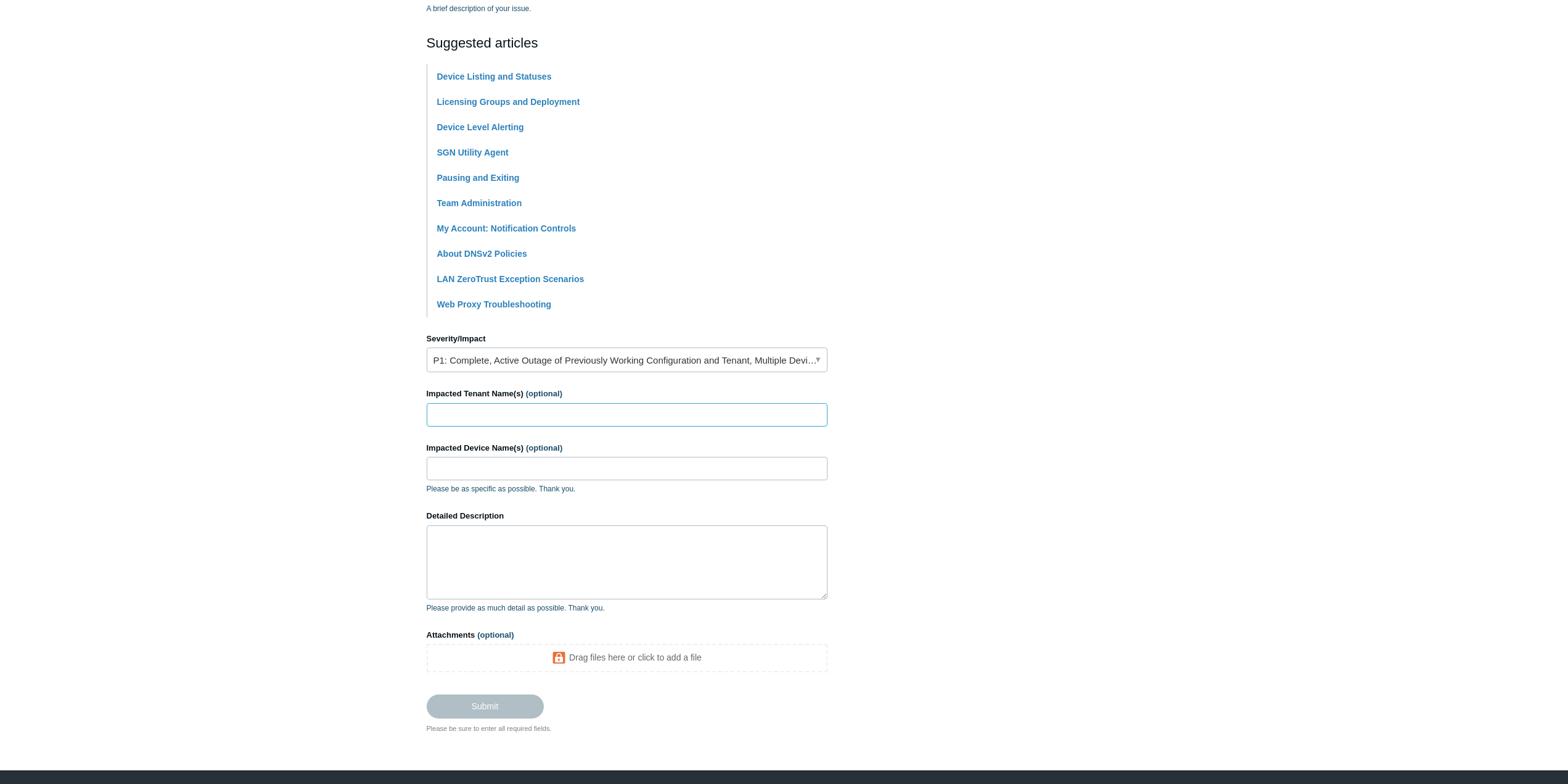
click at [459, 414] on input "Impacted Tenant Name(s) (optional)" at bounding box center [627, 414] width 401 height 23
type input "Marion township"
type input "Svr2k19"
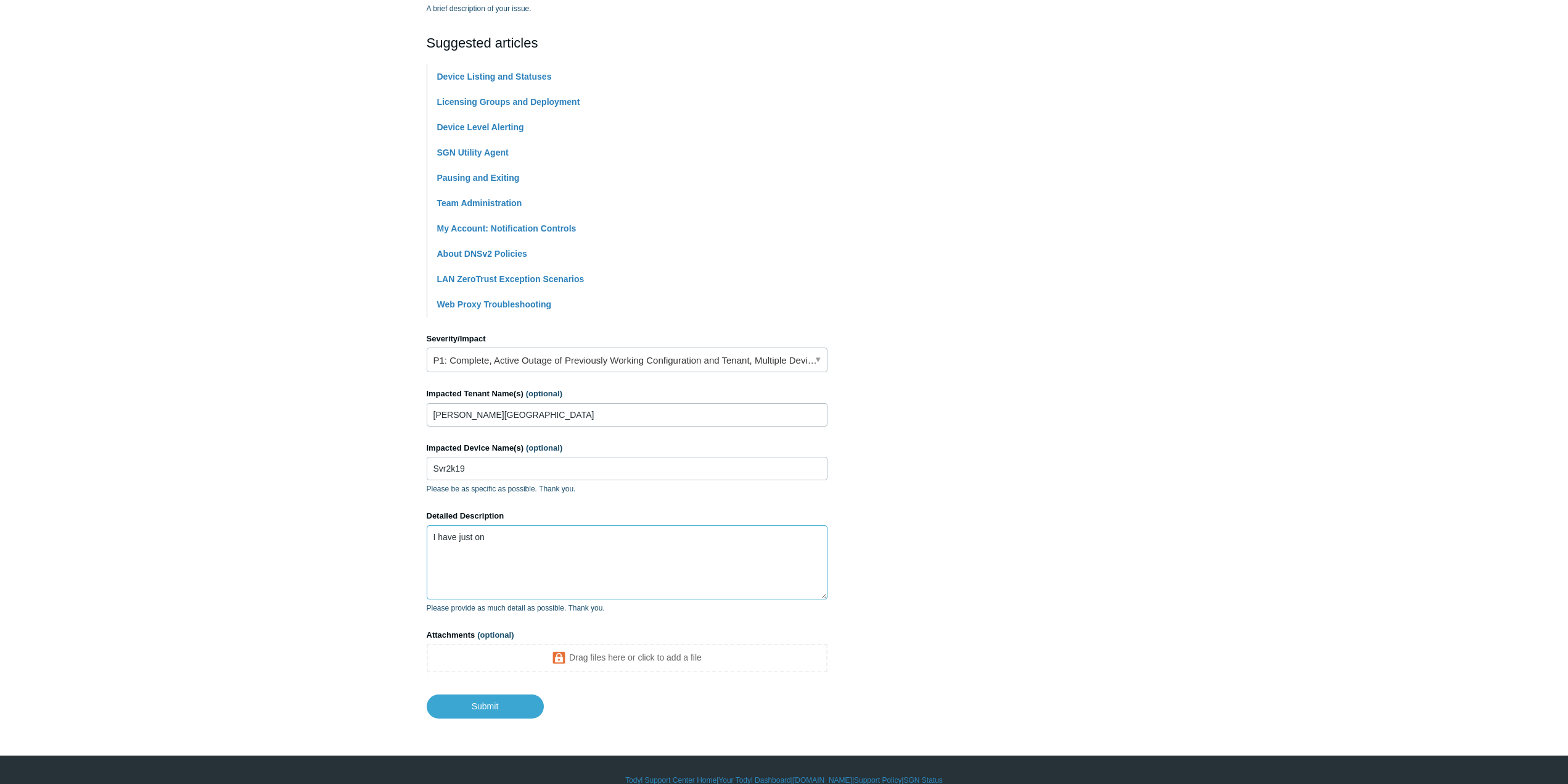
click at [542, 543] on textarea "I have just on" at bounding box center [627, 562] width 401 height 74
type textarea "I have just deployed Todyl to a new client, waiting to early AM to get SASE goi…"
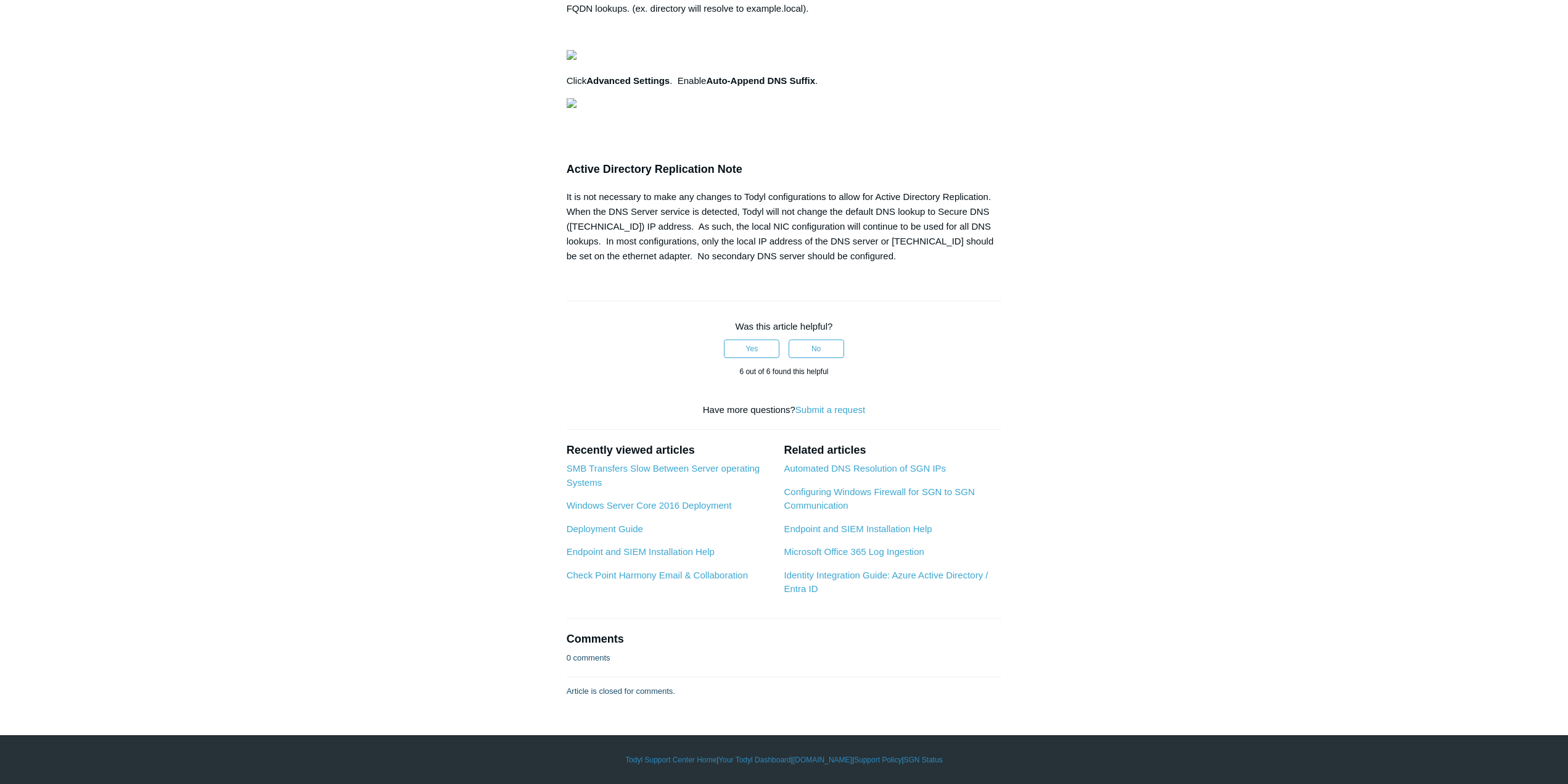
scroll to position [2073, 0]
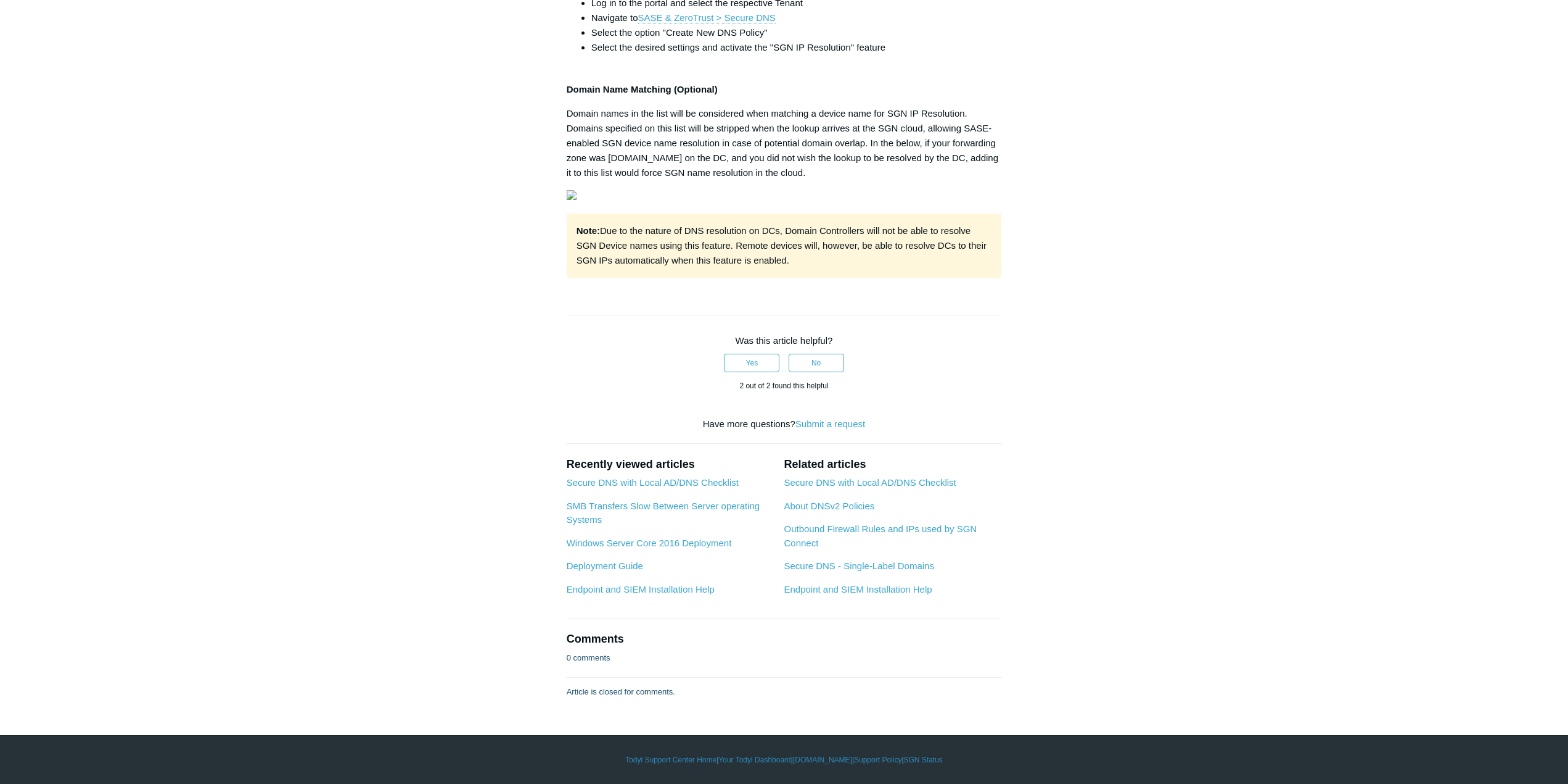
scroll to position [549, 0]
click at [865, 483] on link "Secure DNS with Local AD/DNS Checklist" at bounding box center [870, 482] width 172 height 11
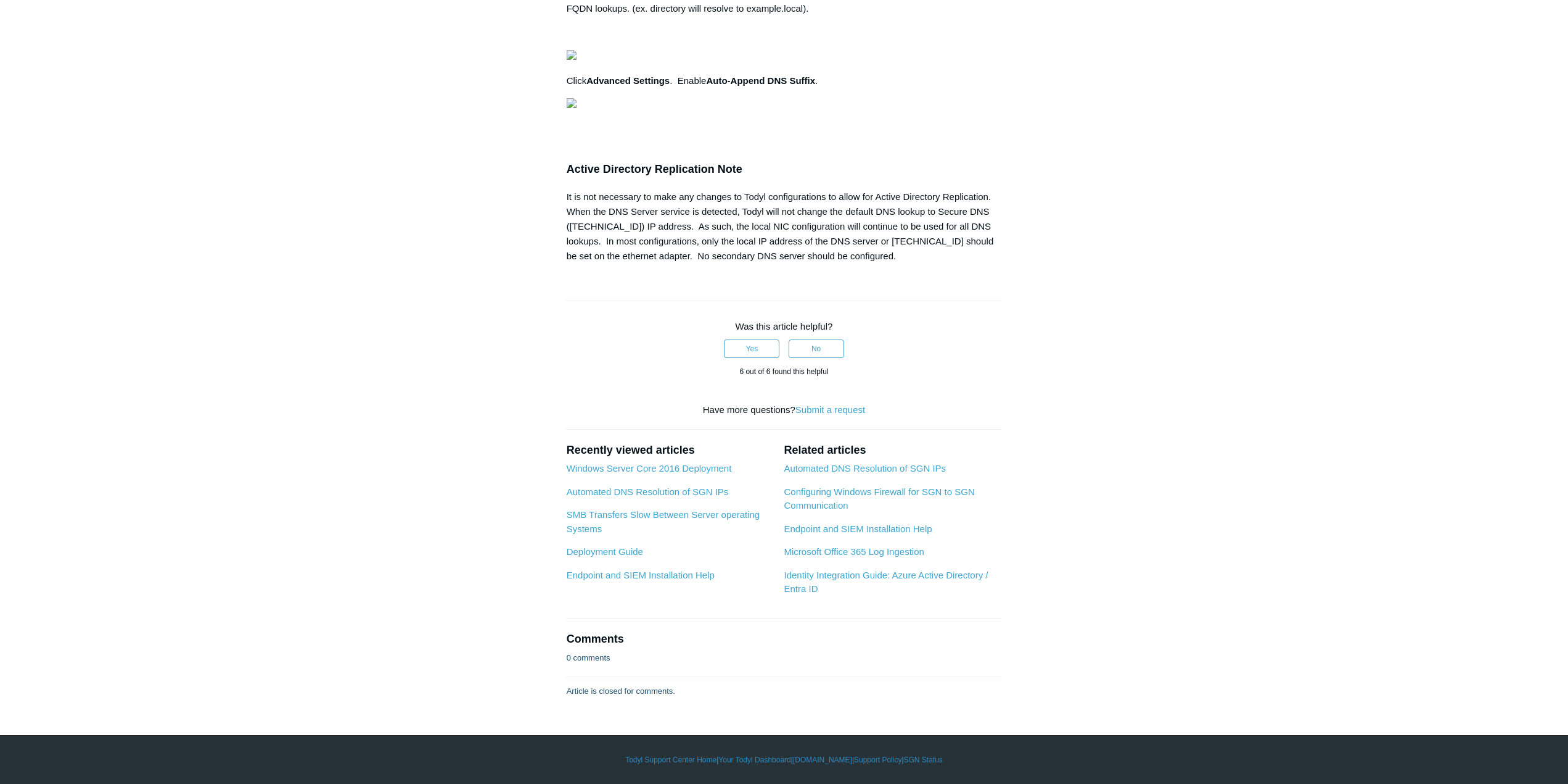
scroll to position [1667, 0]
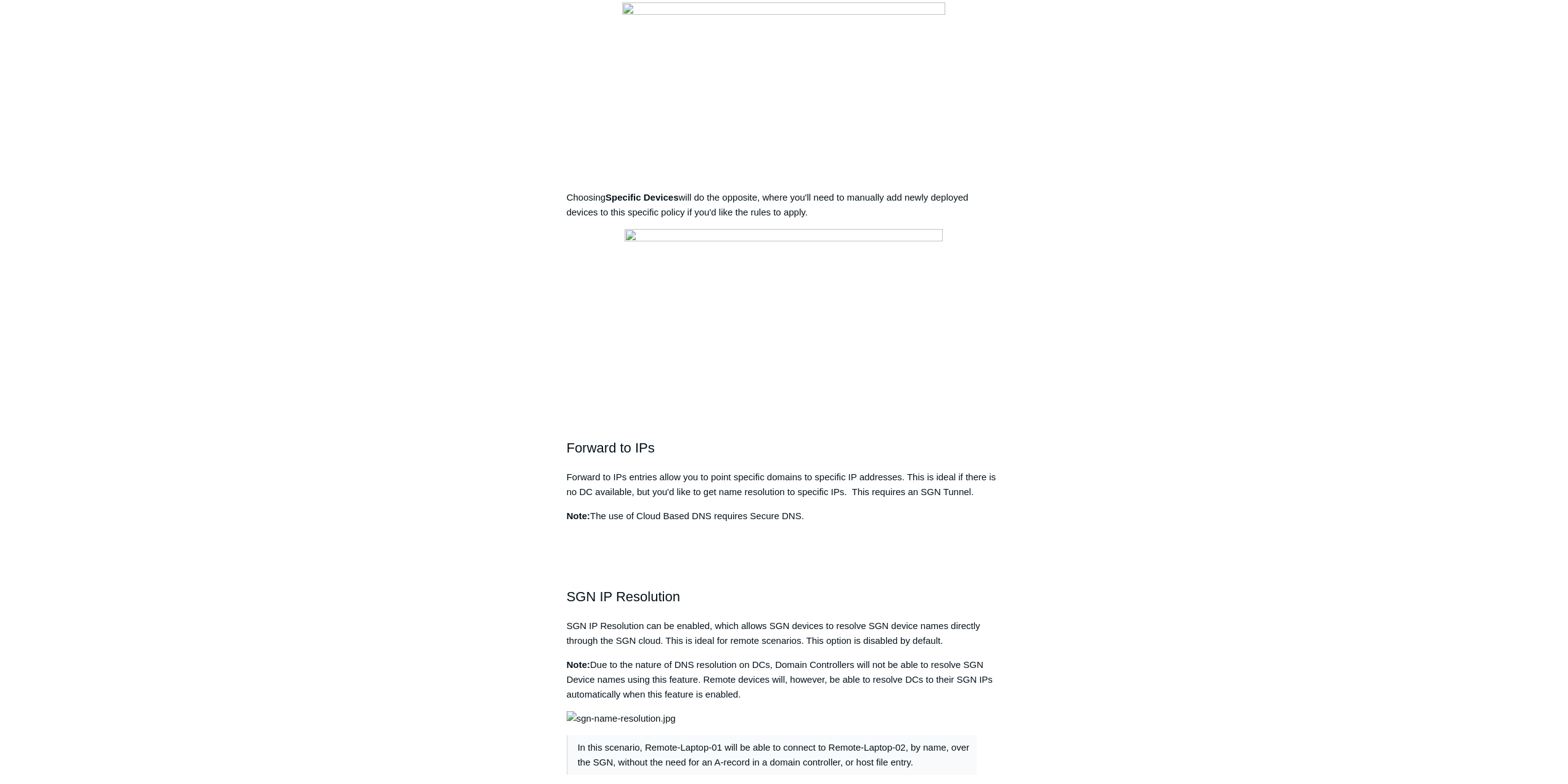
scroll to position [1667, 0]
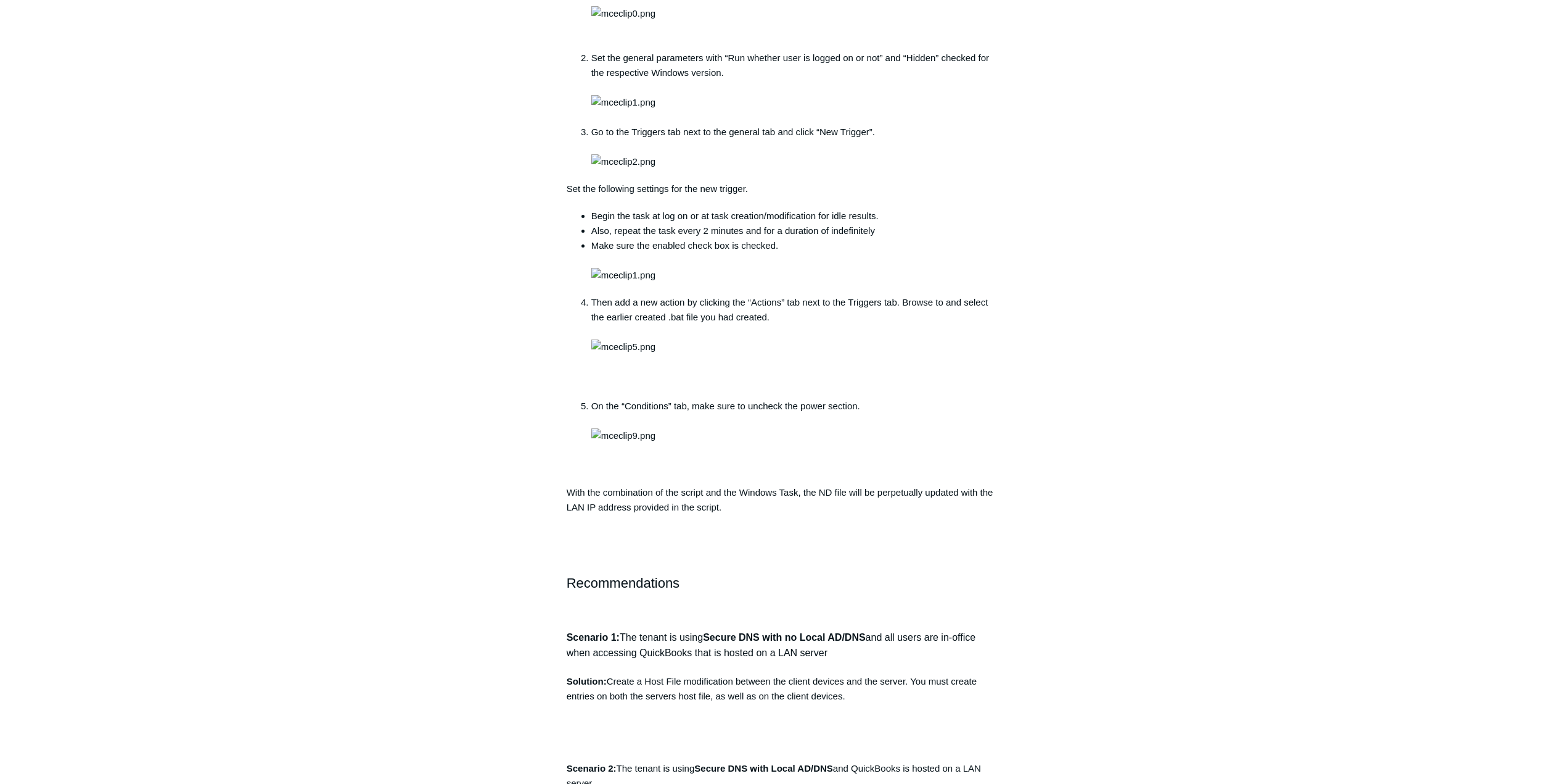
scroll to position [1604, 0]
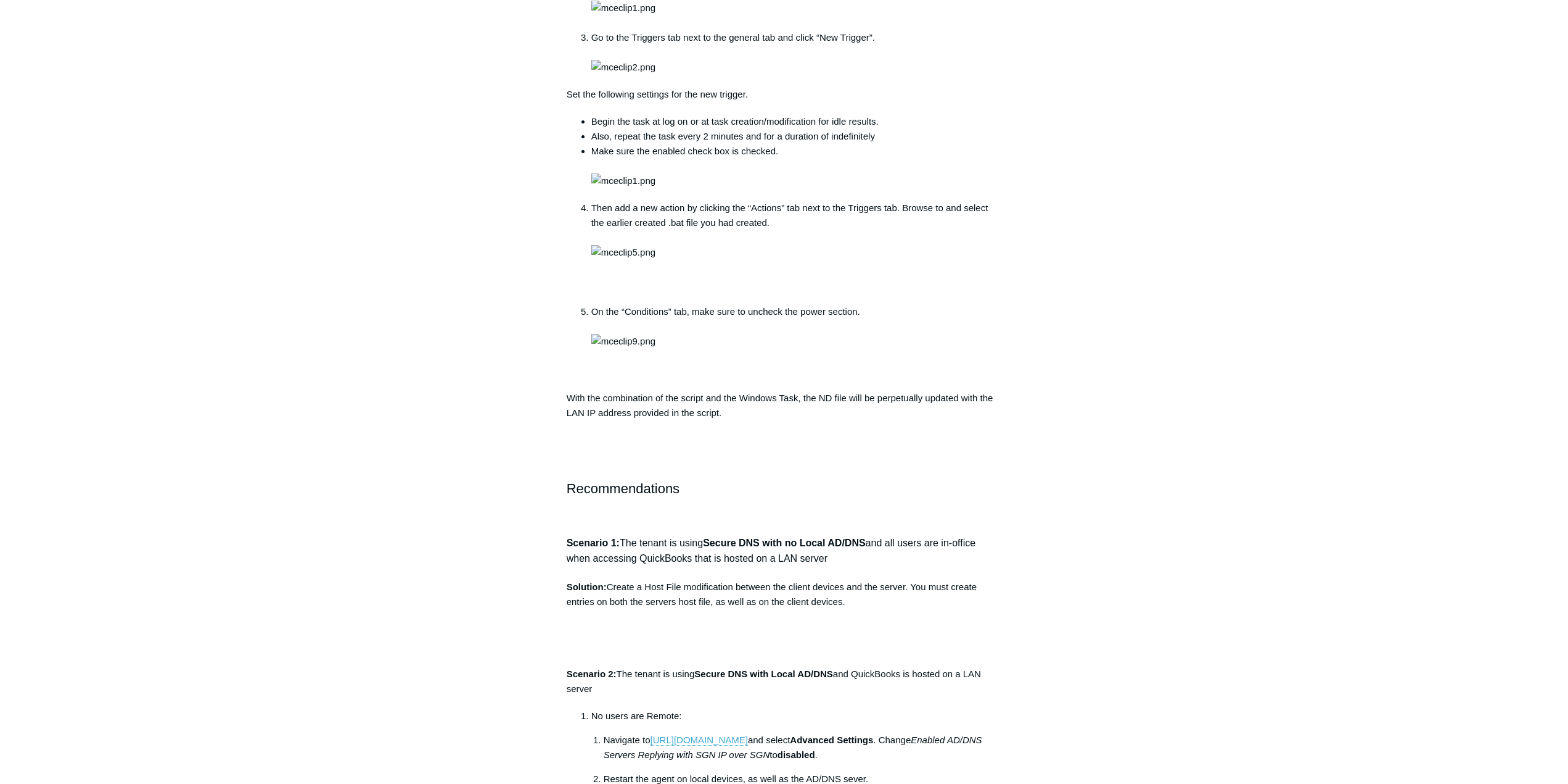
click at [455, 553] on aside "Articles in this section Support for macOS Tahoe 26 ChatGPT Network Configurati…" at bounding box center [487, 4] width 121 height 2994
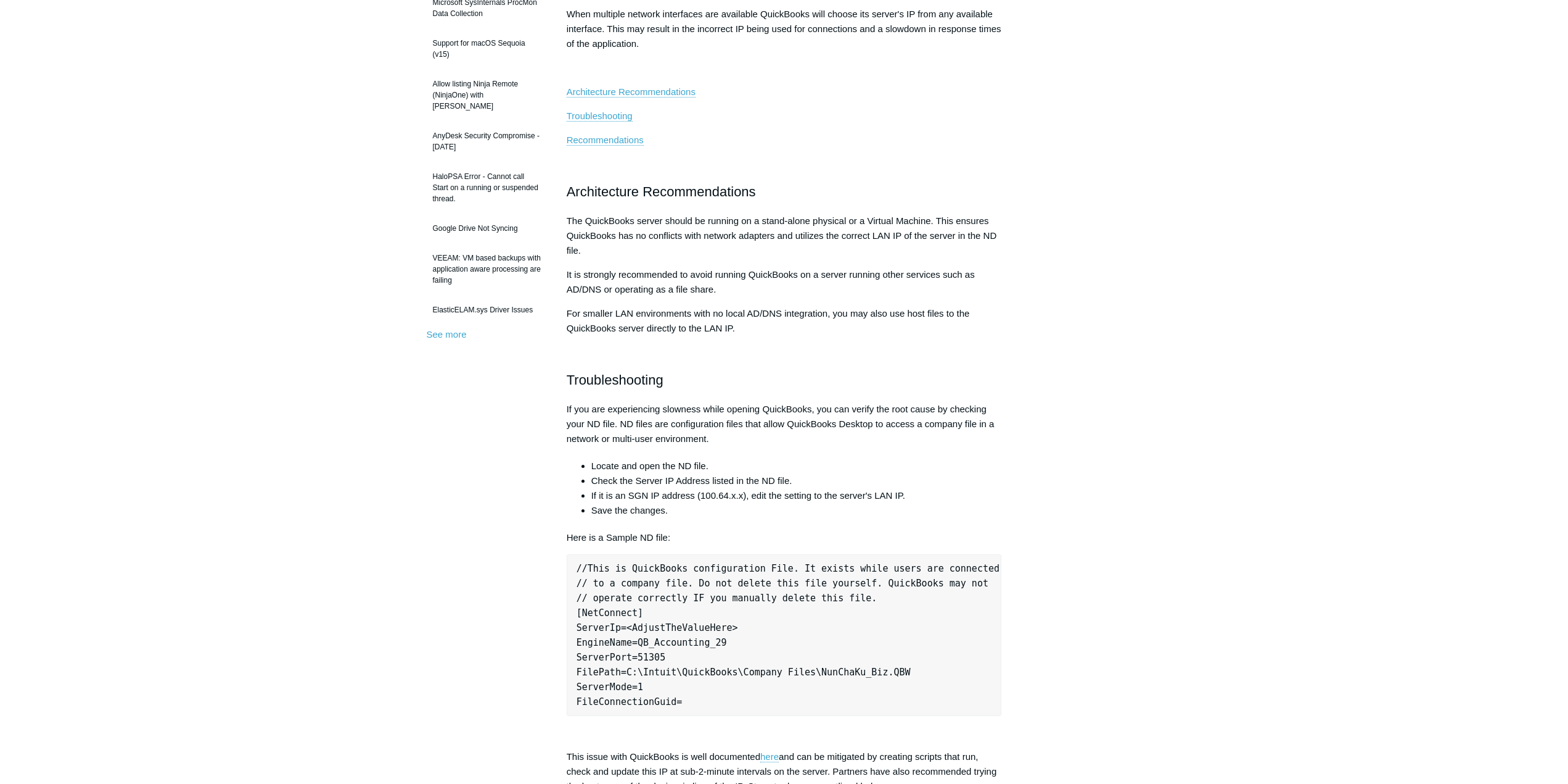
scroll to position [308, 0]
